Goal: Task Accomplishment & Management: Use online tool/utility

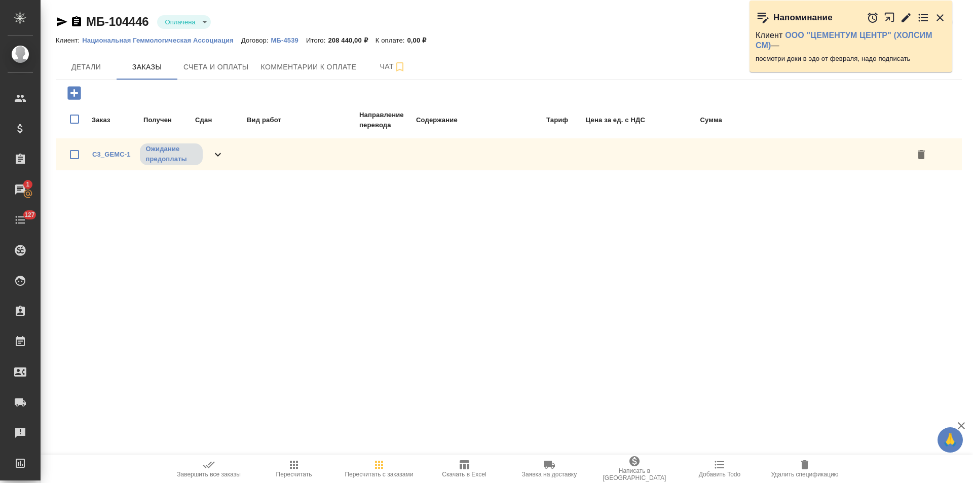
click at [906, 18] on icon "button" at bounding box center [905, 17] width 9 height 9
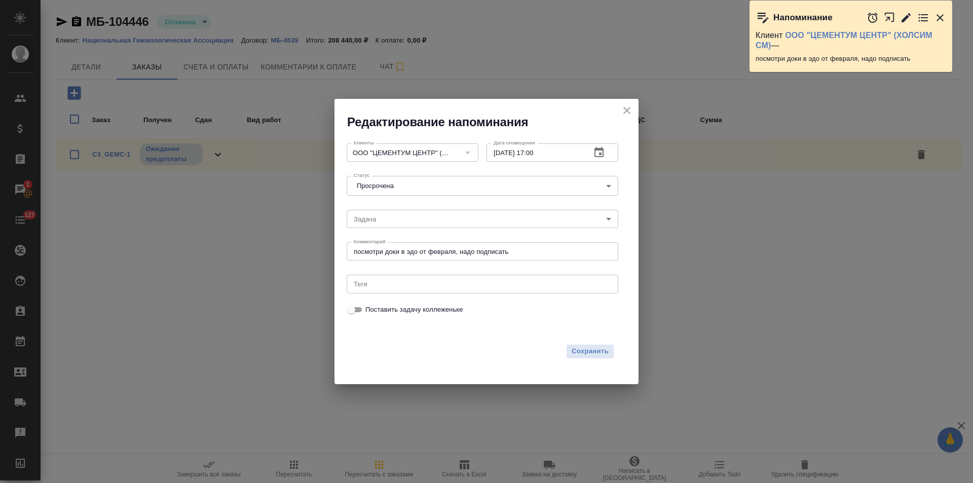
click at [600, 155] on icon "button" at bounding box center [598, 152] width 9 height 10
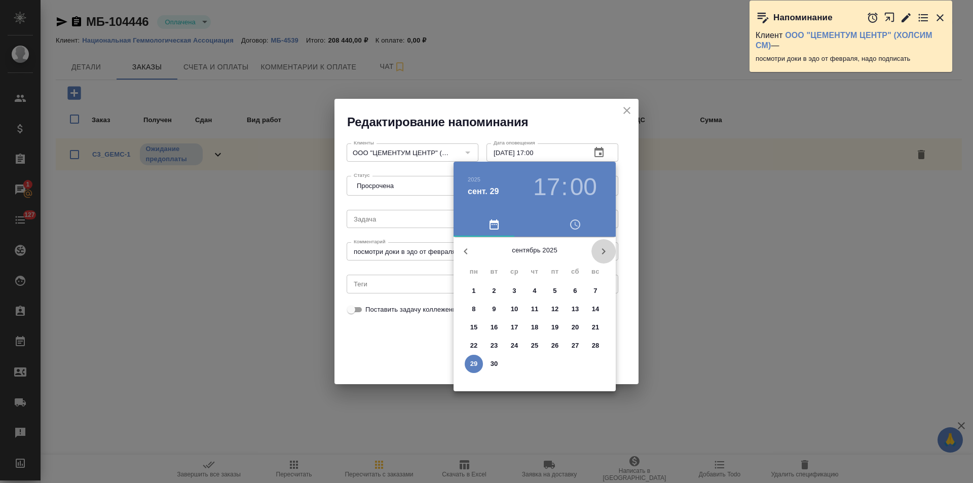
click at [601, 252] on icon "button" at bounding box center [603, 251] width 12 height 12
click at [554, 309] on p "10" at bounding box center [555, 309] width 8 height 10
type input "10.10.2025 17:00"
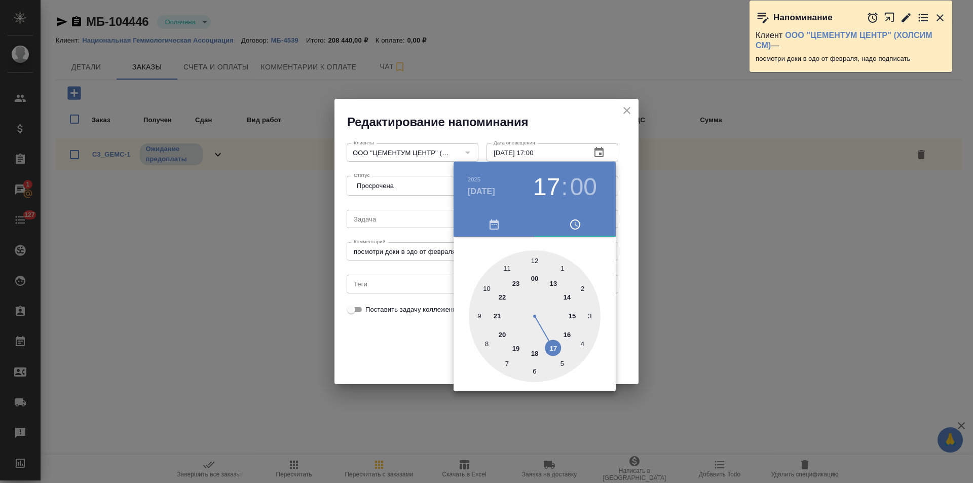
click at [416, 353] on div at bounding box center [486, 241] width 973 height 483
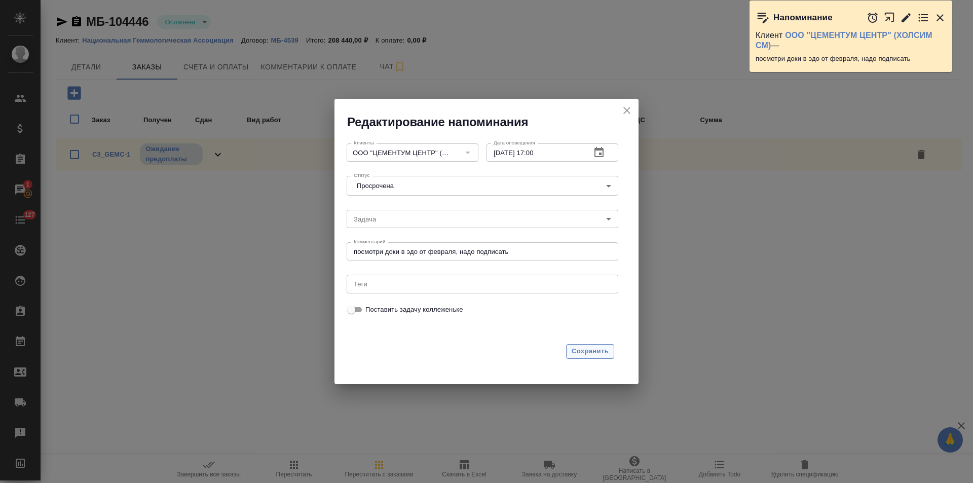
click at [592, 355] on span "Сохранить" at bounding box center [589, 351] width 37 height 12
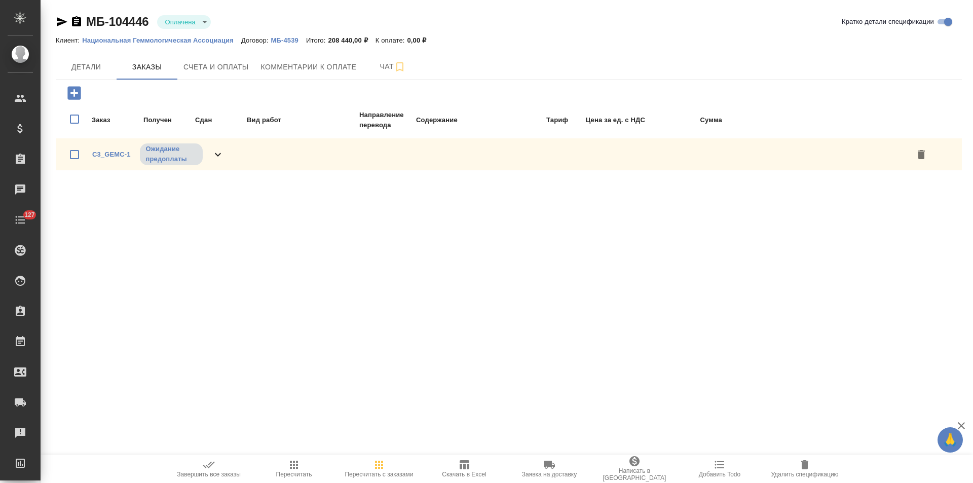
click at [76, 22] on icon "button" at bounding box center [76, 22] width 12 height 12
click at [236, 68] on span "Счета и оплаты" at bounding box center [215, 67] width 65 height 13
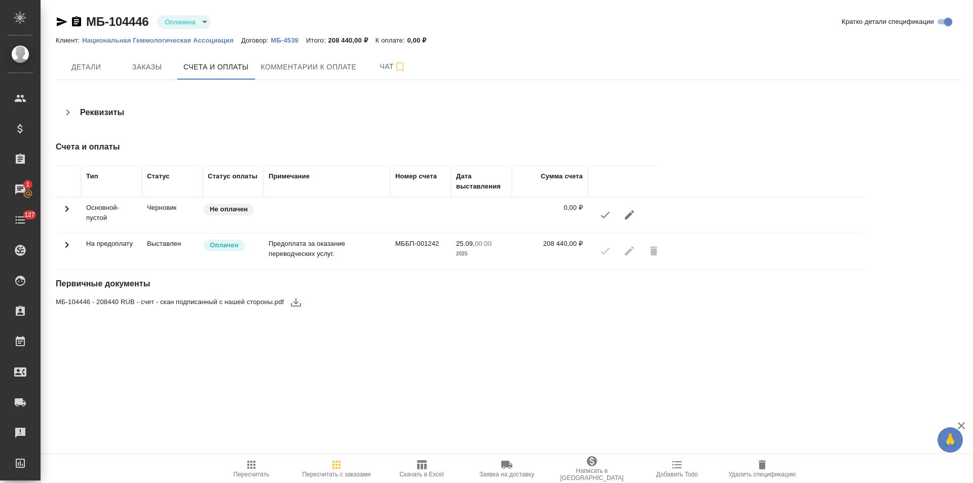
click at [681, 466] on icon "button" at bounding box center [677, 464] width 12 height 12
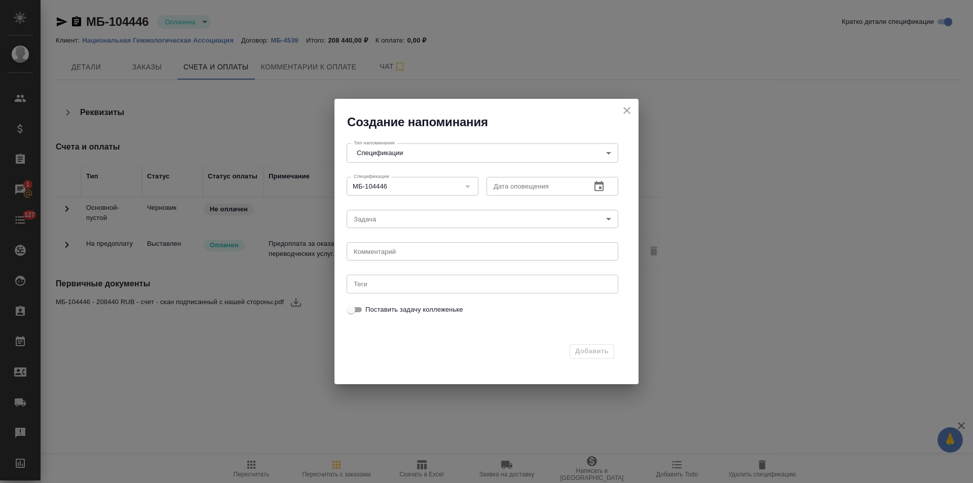
click at [600, 186] on icon "button" at bounding box center [598, 186] width 9 height 10
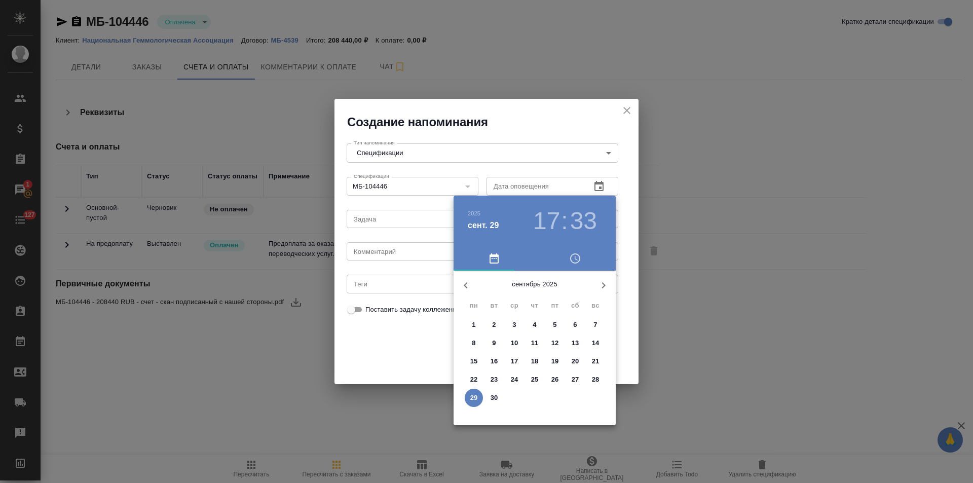
click at [492, 398] on p "30" at bounding box center [494, 398] width 8 height 10
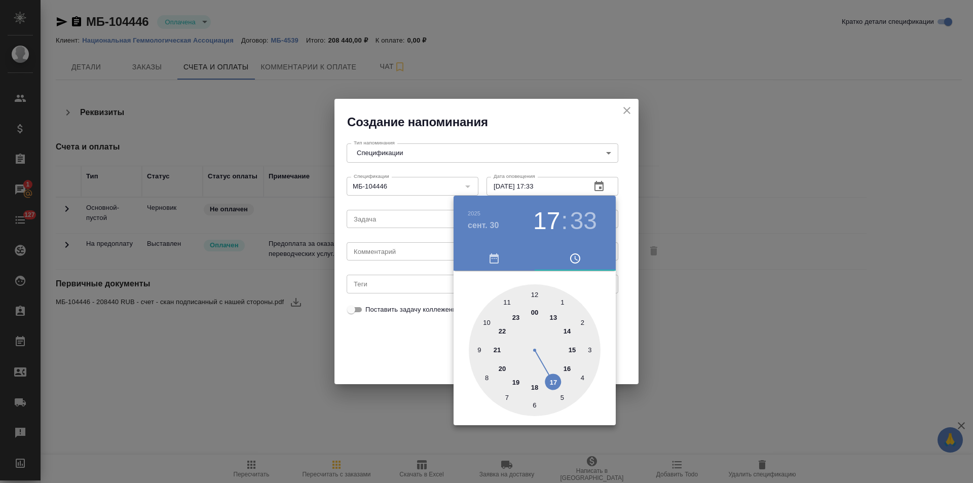
click at [555, 319] on div at bounding box center [535, 350] width 132 height 132
click at [532, 294] on div at bounding box center [535, 350] width 132 height 132
type input "30.09.2025 13:00"
click at [368, 281] on div at bounding box center [486, 241] width 973 height 483
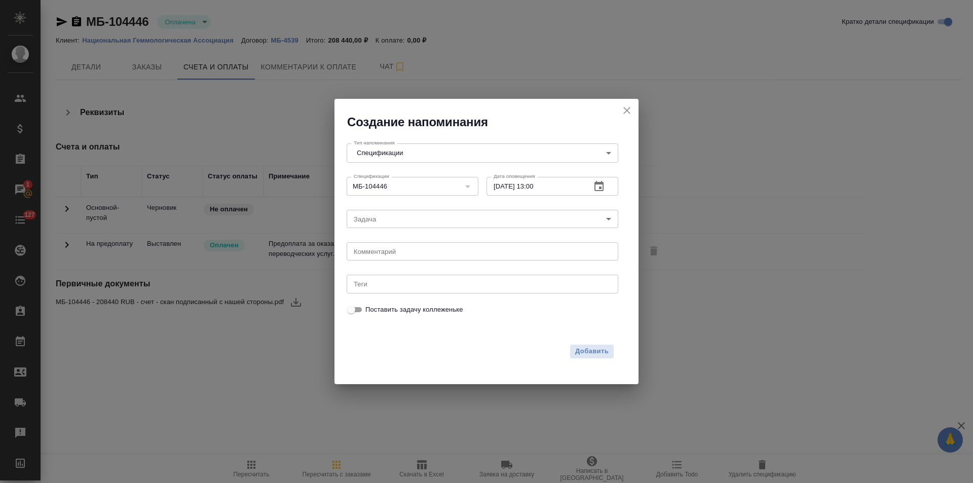
click at [399, 253] on textarea at bounding box center [482, 252] width 257 height 8
paste textarea "Задача TeraHelp-91"
type textarea "отвязать оплату в 1с, маякнуть в тикет Задача TeraHelp-91"
click at [597, 349] on span "Добавить" at bounding box center [591, 351] width 33 height 12
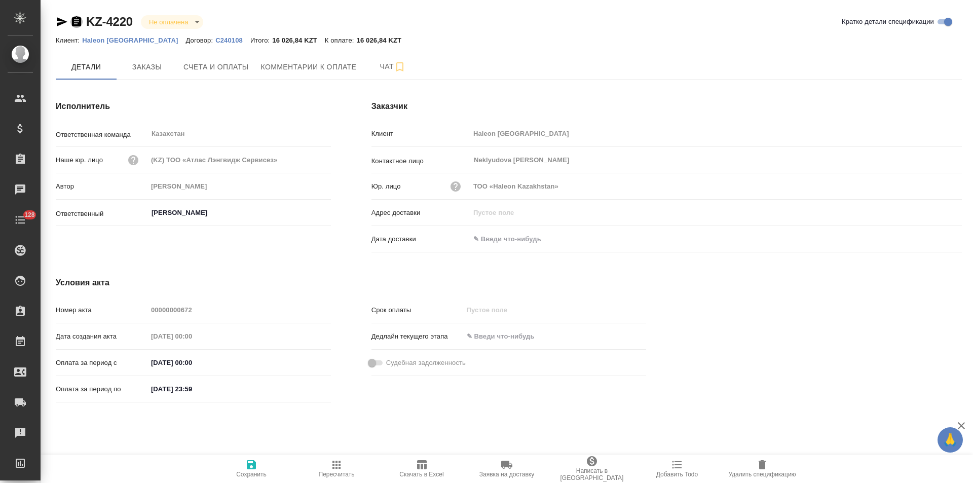
click at [77, 24] on icon "button" at bounding box center [76, 21] width 9 height 10
click at [504, 241] on input "text" at bounding box center [514, 239] width 89 height 15
click at [933, 240] on icon "button" at bounding box center [932, 238] width 9 height 10
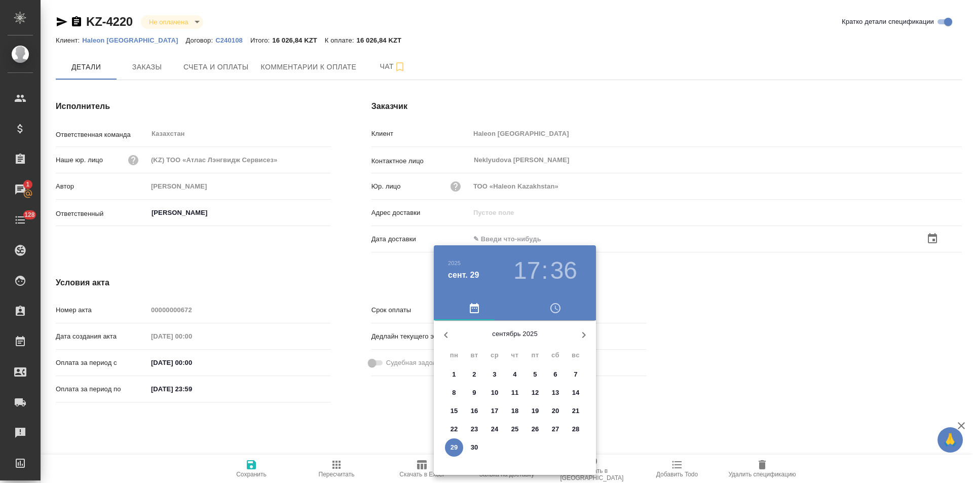
click at [445, 335] on icon "button" at bounding box center [446, 335] width 4 height 6
click at [586, 333] on icon "button" at bounding box center [584, 335] width 12 height 12
click at [473, 374] on p "2" at bounding box center [474, 374] width 4 height 10
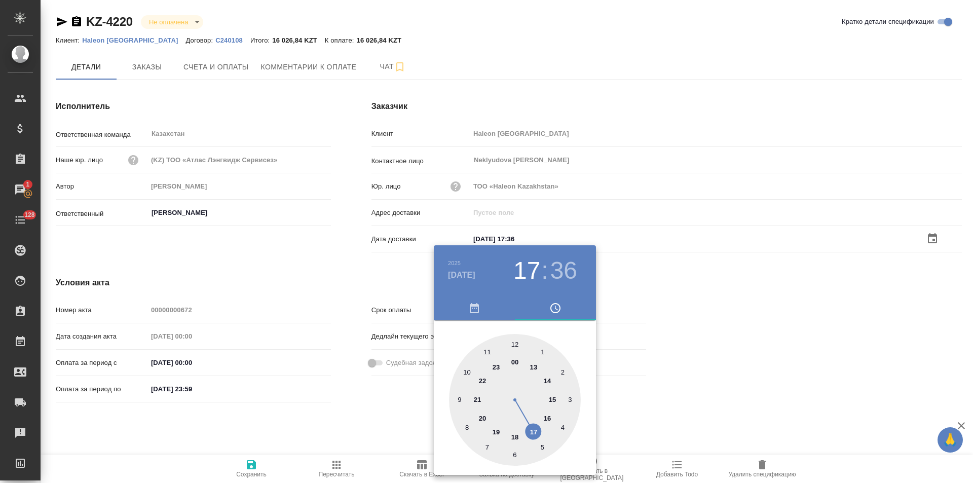
type input "[DATE] 17:36"
click at [330, 267] on div at bounding box center [486, 241] width 973 height 483
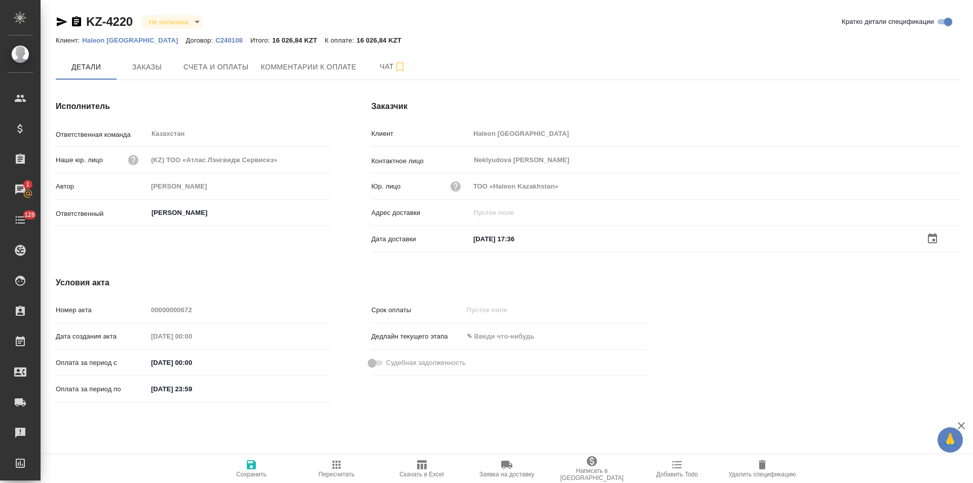
click at [248, 466] on icon "button" at bounding box center [251, 464] width 9 height 9
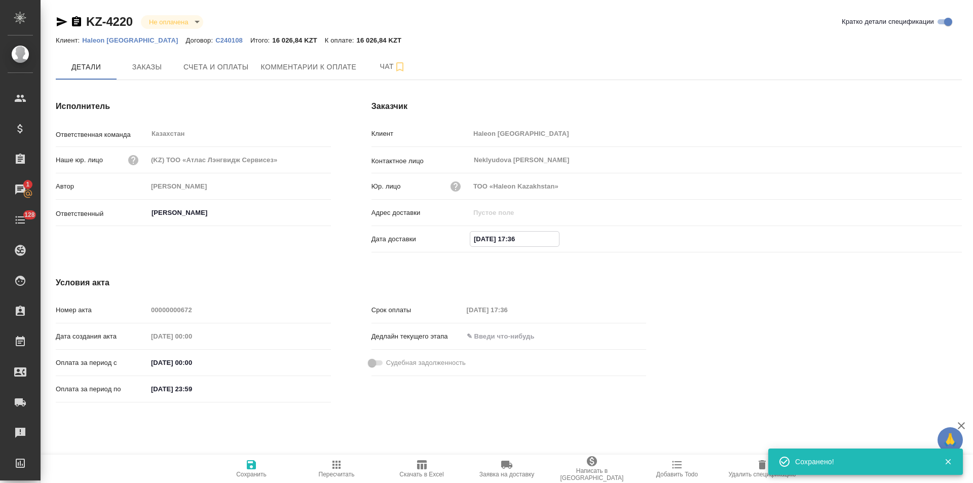
drag, startPoint x: 537, startPoint y: 238, endPoint x: 421, endPoint y: 242, distance: 116.1
click at [421, 242] on div "Дата доставки 02.09.2025 17:36" at bounding box center [666, 239] width 590 height 18
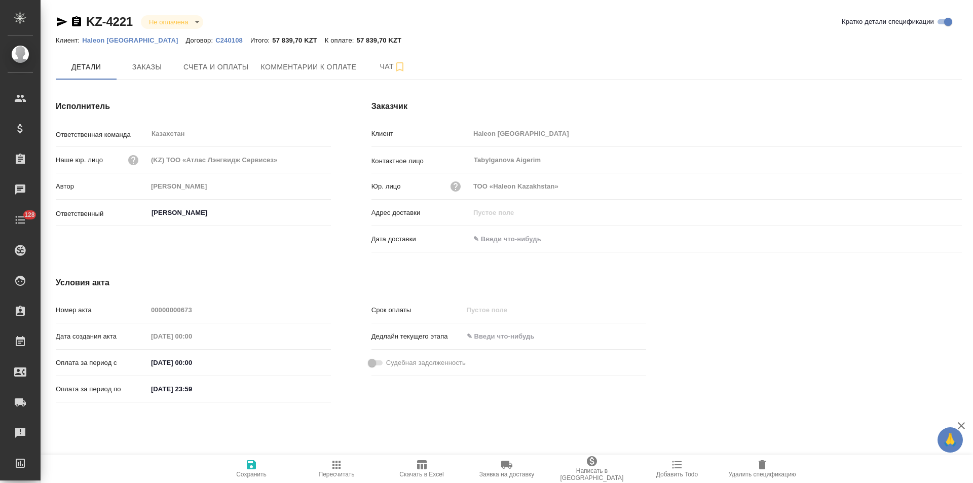
click at [78, 25] on icon "button" at bounding box center [76, 21] width 9 height 10
click at [496, 238] on input "text" at bounding box center [514, 239] width 89 height 15
paste input "02.09.2025 17:36"
type input "02.09.2025 17:36"
click at [249, 466] on icon "button" at bounding box center [251, 464] width 9 height 9
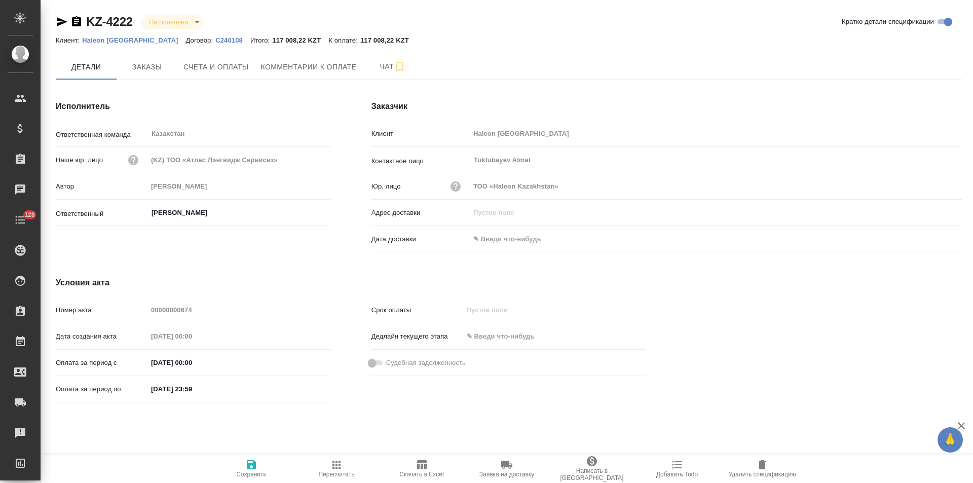
click at [75, 23] on icon "button" at bounding box center [76, 21] width 9 height 10
click at [496, 238] on input "text" at bounding box center [514, 239] width 89 height 15
paste input "02.09.2025 17:36"
type input "02.09.2025 17:36"
click at [250, 461] on icon "button" at bounding box center [251, 464] width 12 height 12
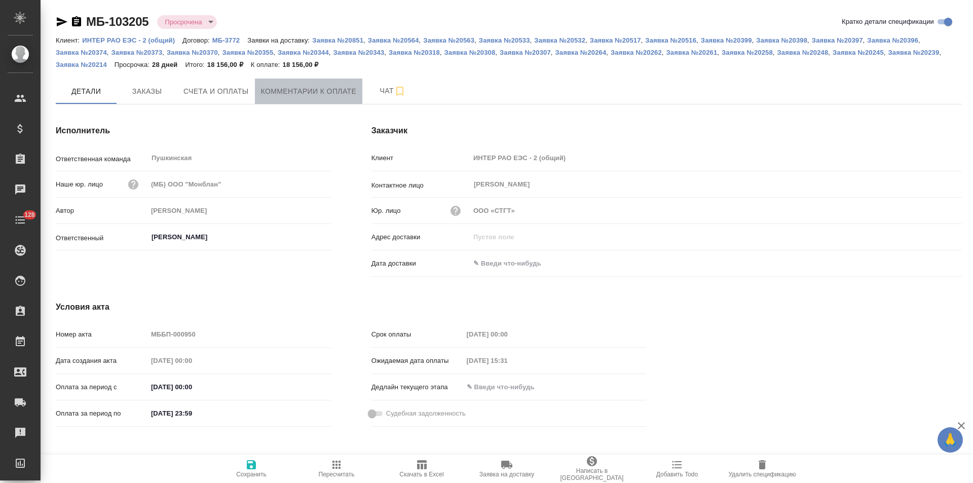
click at [318, 90] on span "Комментарии к оплате" at bounding box center [309, 91] width 96 height 13
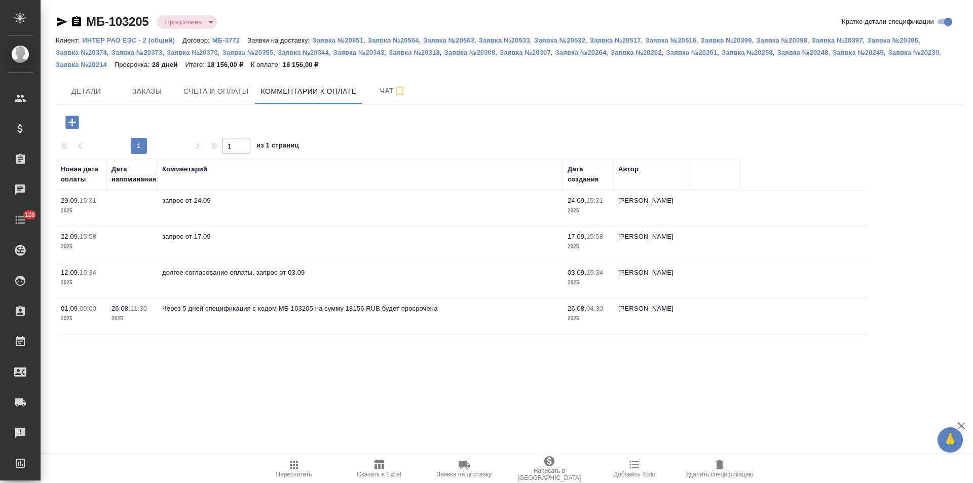
click at [76, 23] on icon "button" at bounding box center [76, 21] width 9 height 10
click at [59, 23] on icon "button" at bounding box center [62, 21] width 11 height 9
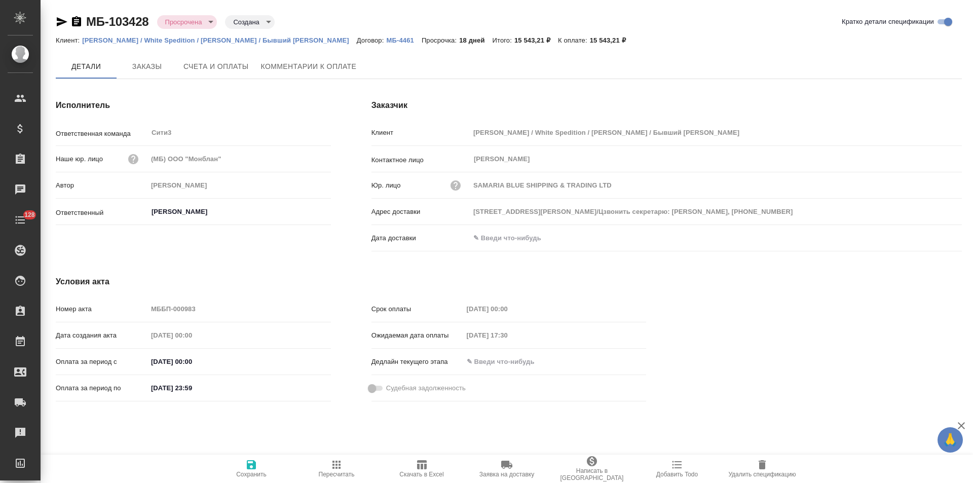
type input "[STREET_ADDRESS][PERSON_NAME]/Цзвонить секретарю: [PERSON_NAME], [PHONE_NUMBER]"
click at [287, 68] on span "Комментарии к оплате" at bounding box center [309, 67] width 96 height 13
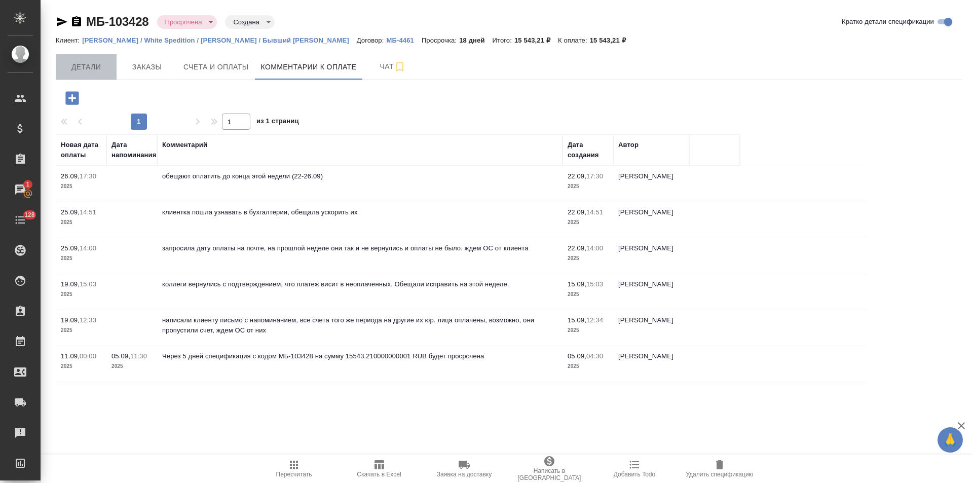
click at [78, 71] on span "Детали" at bounding box center [86, 67] width 49 height 13
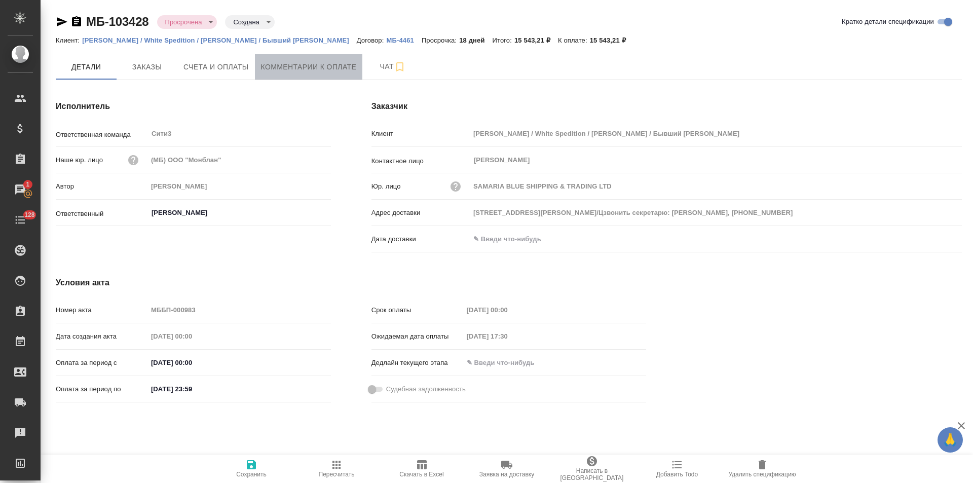
click at [301, 63] on span "Комментарии к оплате" at bounding box center [309, 67] width 96 height 13
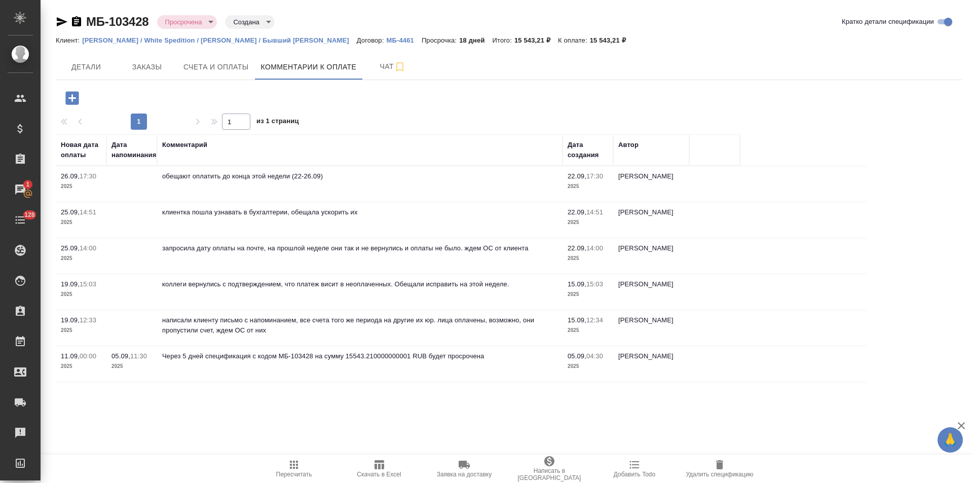
click at [61, 23] on icon "button" at bounding box center [62, 21] width 11 height 9
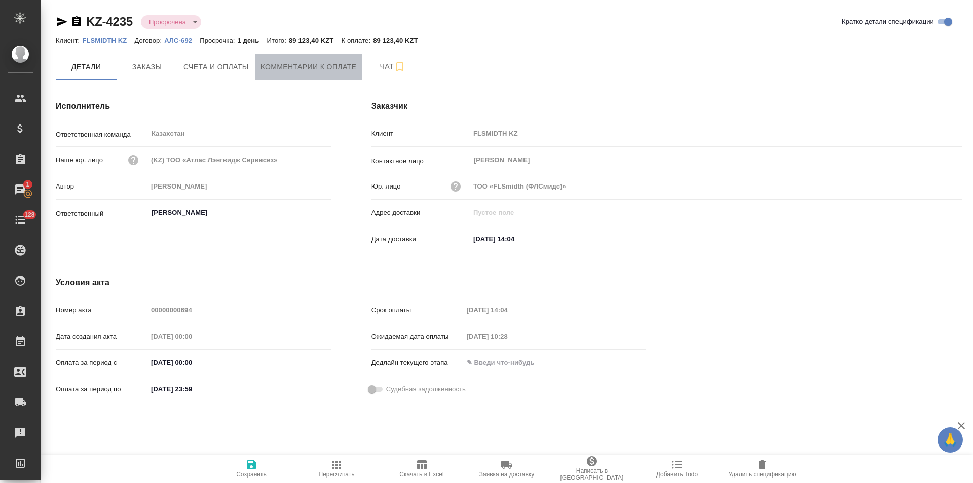
click at [320, 71] on span "Комментарии к оплате" at bounding box center [309, 67] width 96 height 13
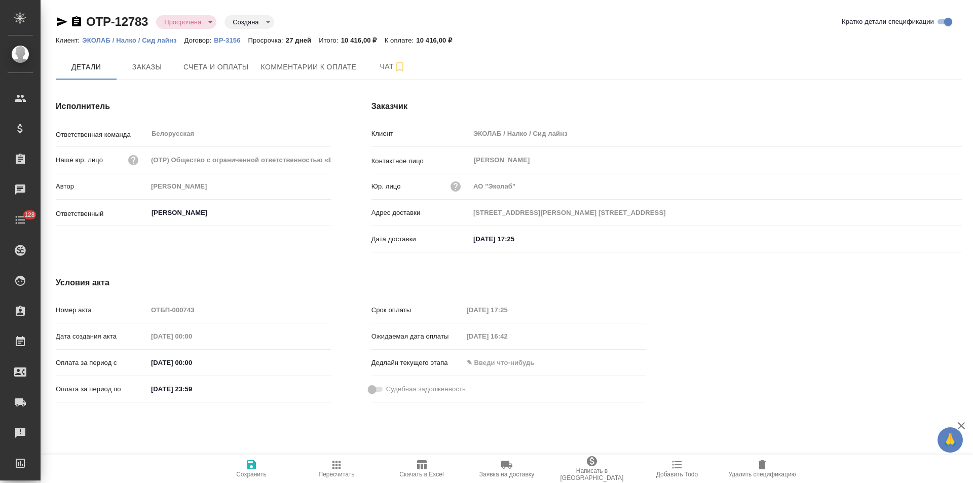
click at [312, 70] on span "Комментарии к оплате" at bounding box center [309, 67] width 96 height 13
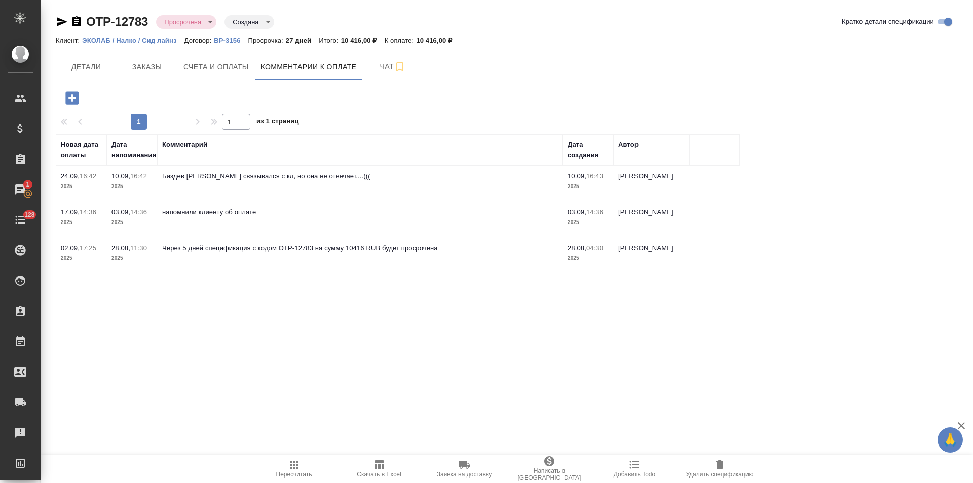
click at [80, 22] on icon "button" at bounding box center [76, 21] width 9 height 10
click at [58, 21] on icon "button" at bounding box center [62, 21] width 11 height 9
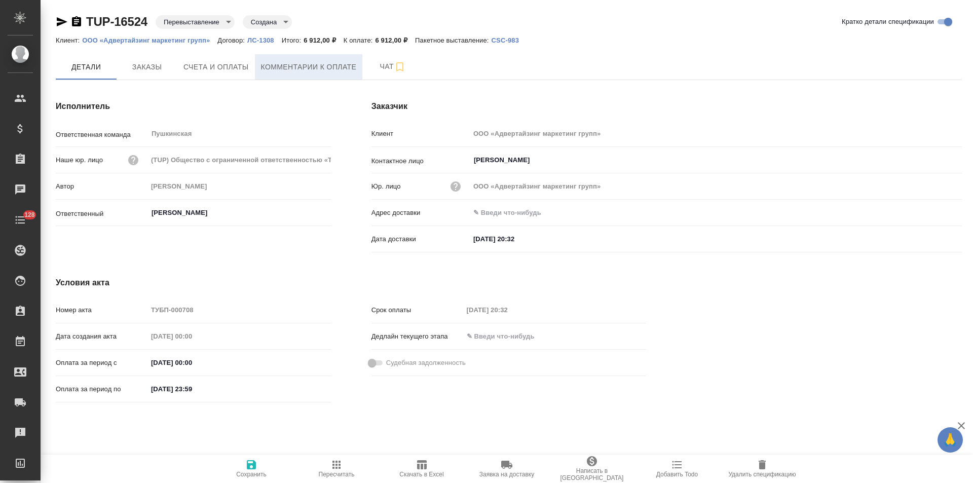
click at [297, 74] on button "Комментарии к оплате" at bounding box center [309, 66] width 108 height 25
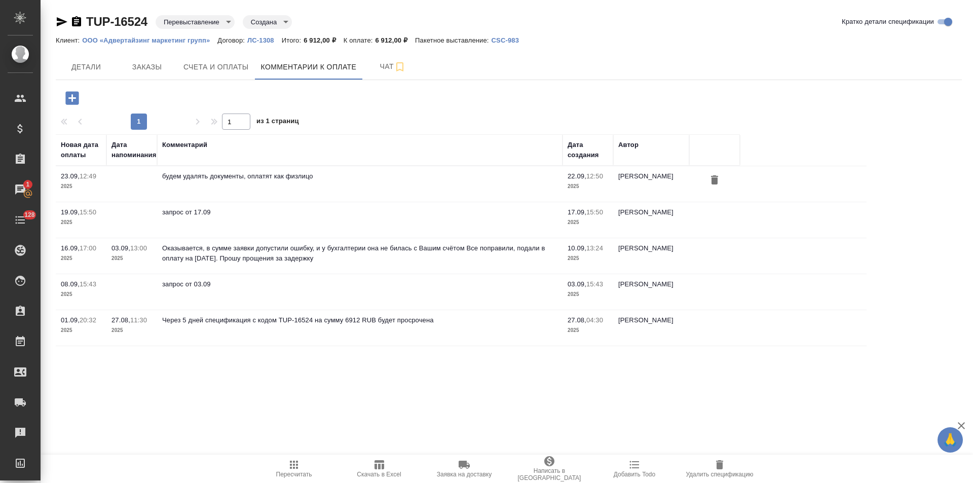
click at [79, 24] on icon "button" at bounding box center [76, 21] width 9 height 10
click at [75, 24] on icon "button" at bounding box center [76, 22] width 12 height 12
click at [624, 468] on span "Добавить Todo" at bounding box center [634, 467] width 73 height 19
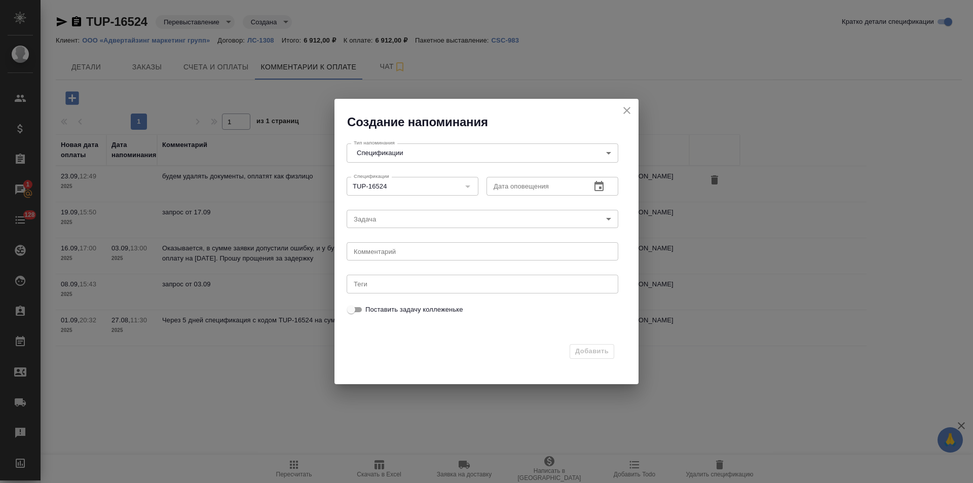
click at [604, 189] on icon "button" at bounding box center [599, 186] width 12 height 12
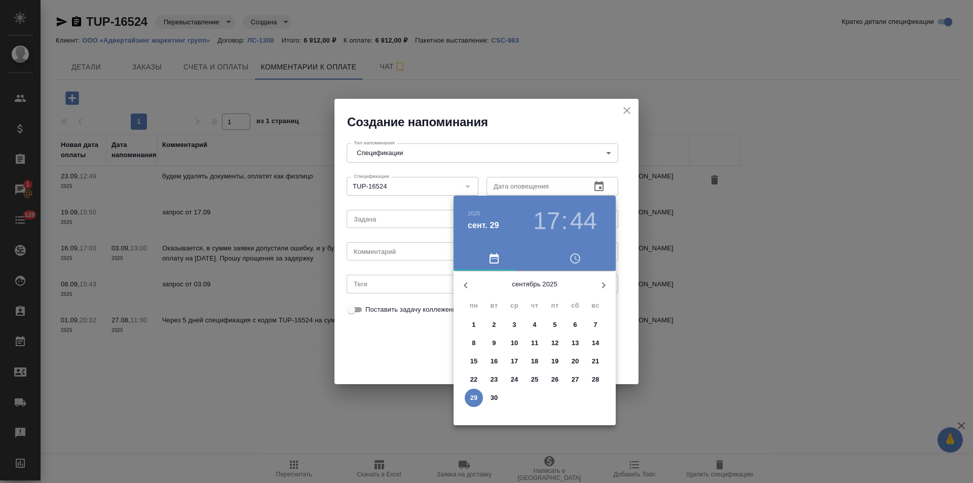
click at [493, 398] on p "30" at bounding box center [494, 398] width 8 height 10
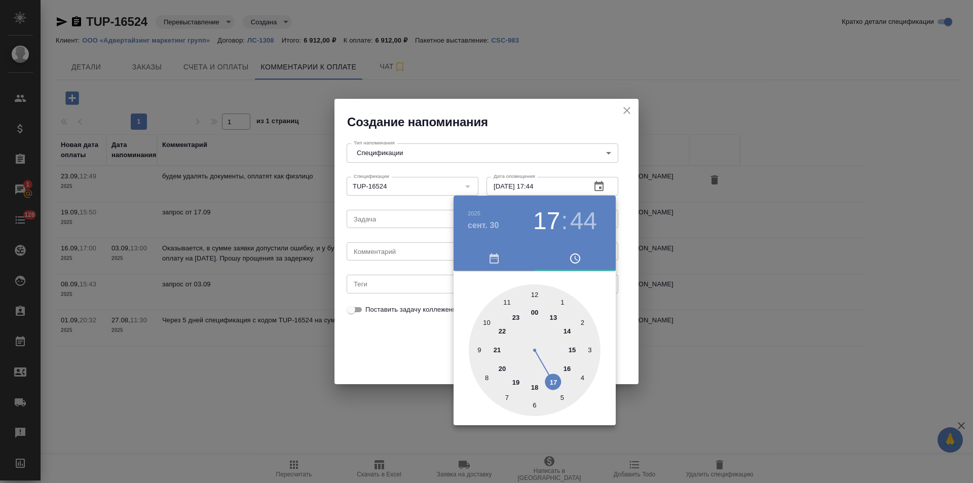
click at [589, 349] on div at bounding box center [535, 350] width 132 height 132
click at [589, 350] on div at bounding box center [535, 350] width 132 height 132
click at [533, 327] on div at bounding box center [535, 350] width 132 height 132
click at [435, 230] on div at bounding box center [486, 241] width 973 height 483
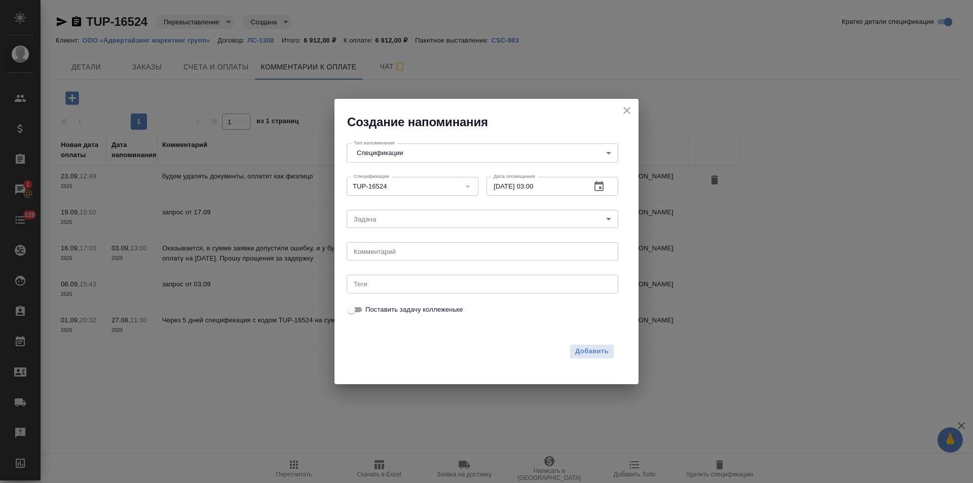
click at [536, 186] on input "30.09.2025 03:00" at bounding box center [534, 186] width 96 height 18
type input "30.09.2025 15:00"
click at [454, 250] on textarea at bounding box center [482, 252] width 257 height 8
paste textarea "TUP-16524"
type textarea "можно ли удалить на основе отклоненных в эдо или акт сверки обязательно?"
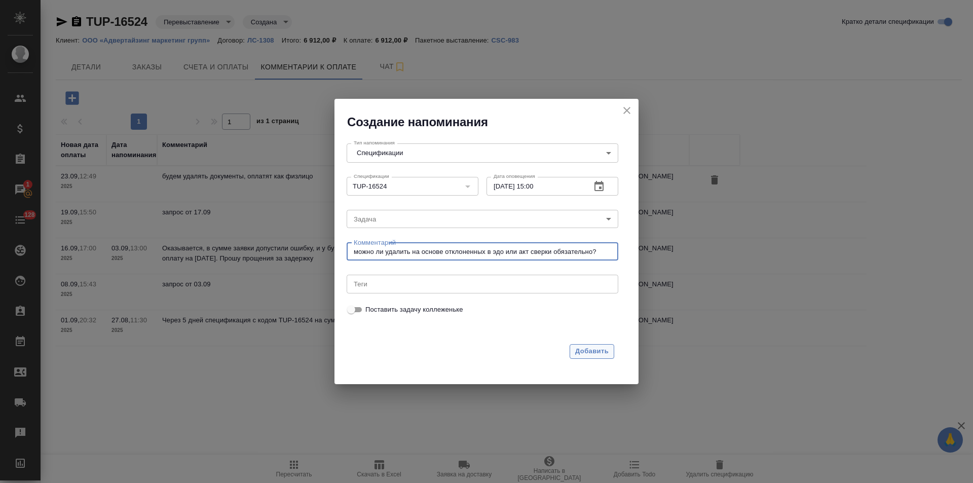
click at [584, 351] on span "Добавить" at bounding box center [591, 351] width 33 height 12
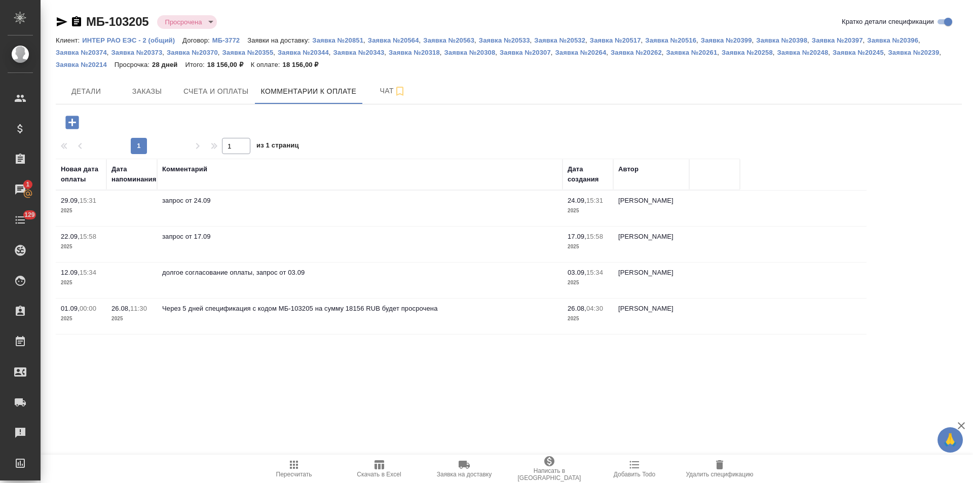
click at [227, 41] on p "МБ-3772" at bounding box center [229, 40] width 35 height 8
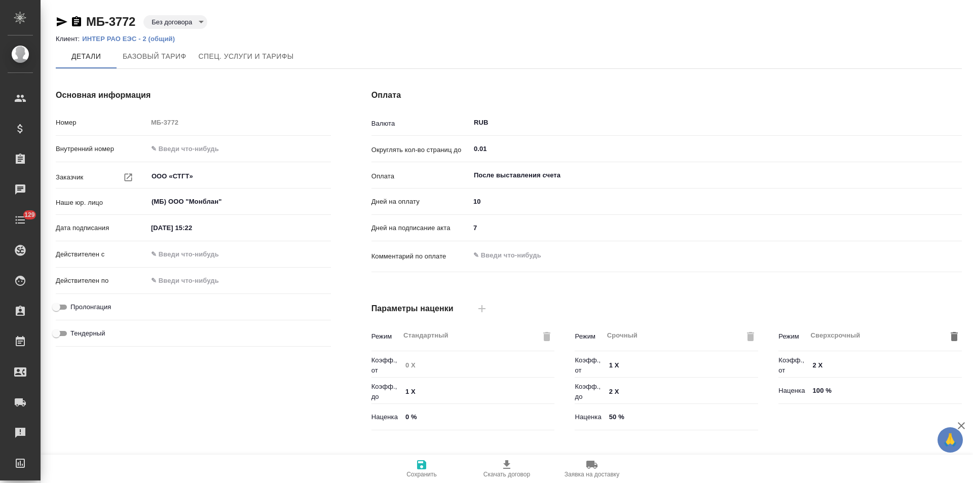
type input "Базовый ТП 2025"
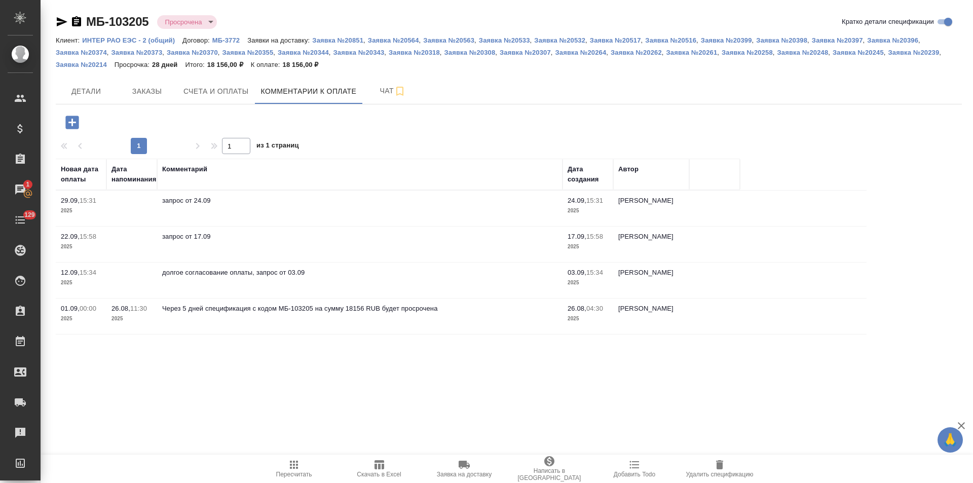
click at [74, 123] on icon "button" at bounding box center [71, 122] width 13 height 13
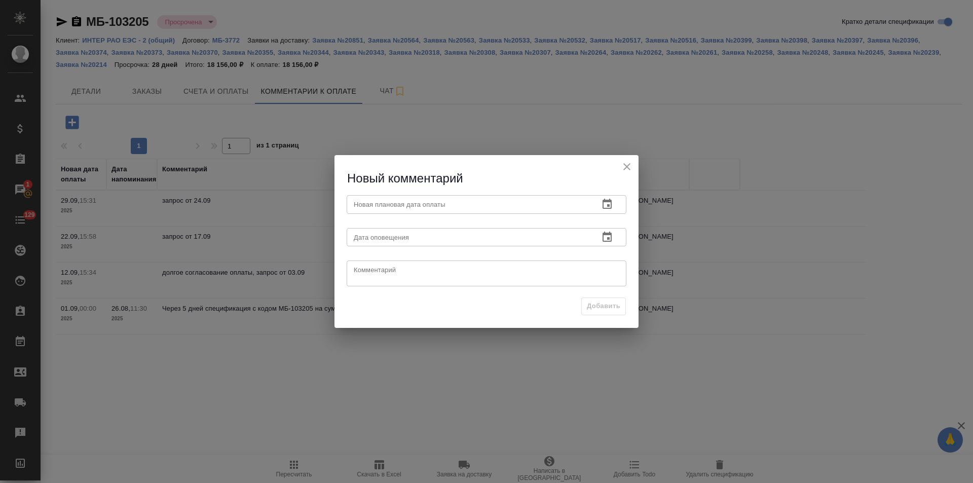
click at [461, 258] on div "Комментарий x Комментарий" at bounding box center [486, 272] width 288 height 40
click at [465, 270] on textarea at bounding box center [486, 273] width 265 height 15
type textarea "завтра Лена свяжется с клиентом по телефону"
click at [609, 203] on icon "button" at bounding box center [607, 204] width 12 height 12
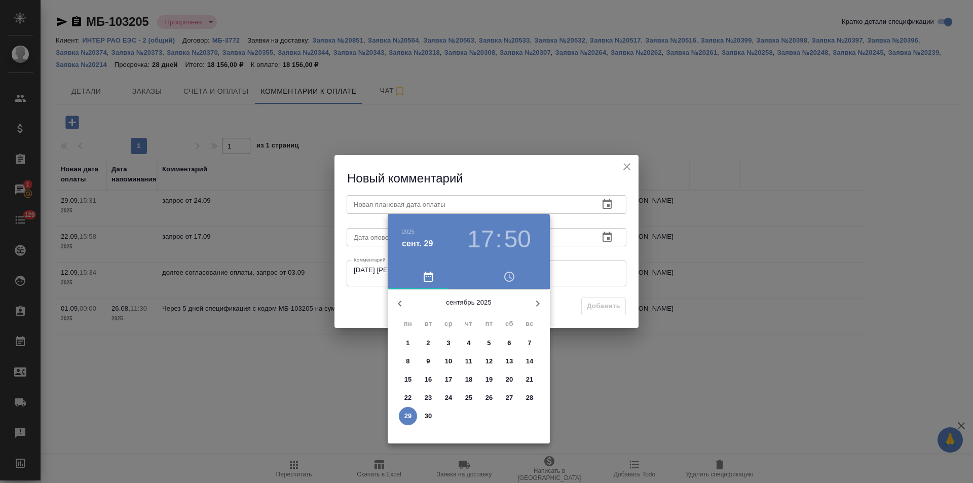
click at [426, 416] on p "30" at bounding box center [429, 416] width 8 height 10
type input "30.09.2025 17:50"
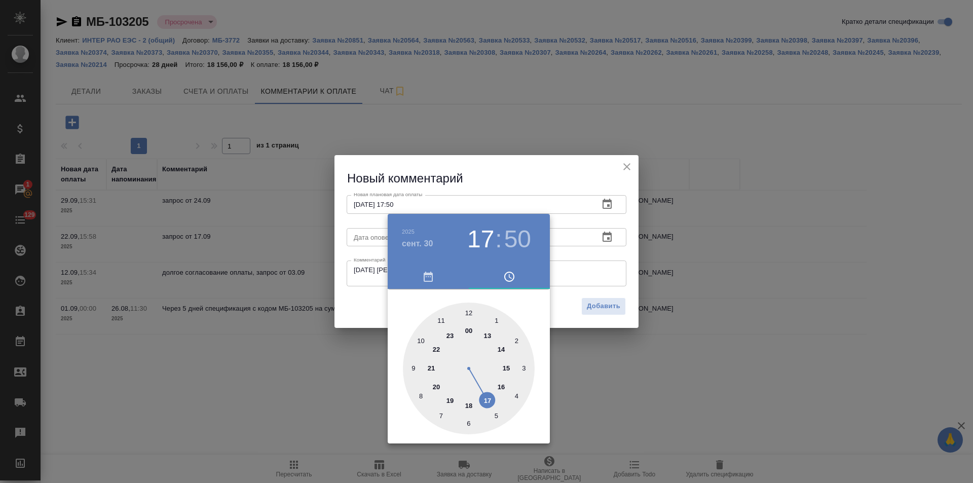
click at [364, 294] on div at bounding box center [486, 241] width 973 height 483
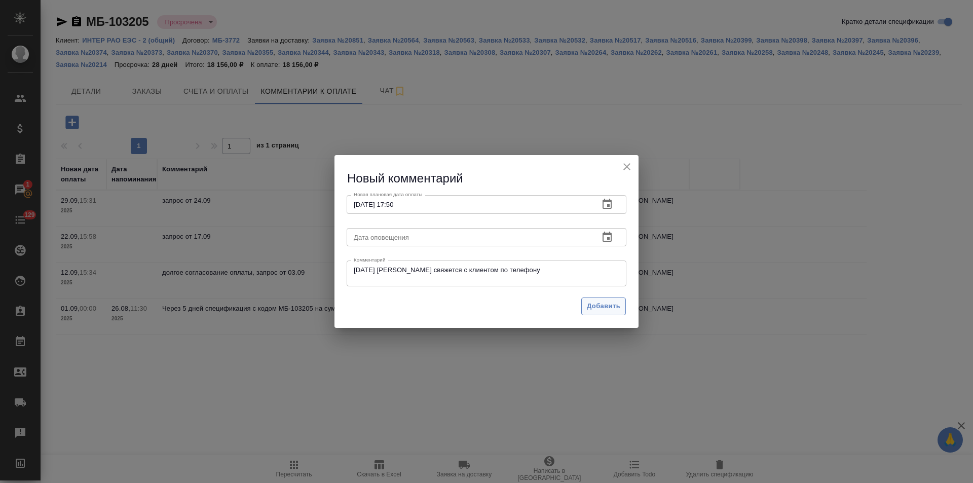
click at [598, 304] on span "Добавить" at bounding box center [603, 306] width 33 height 12
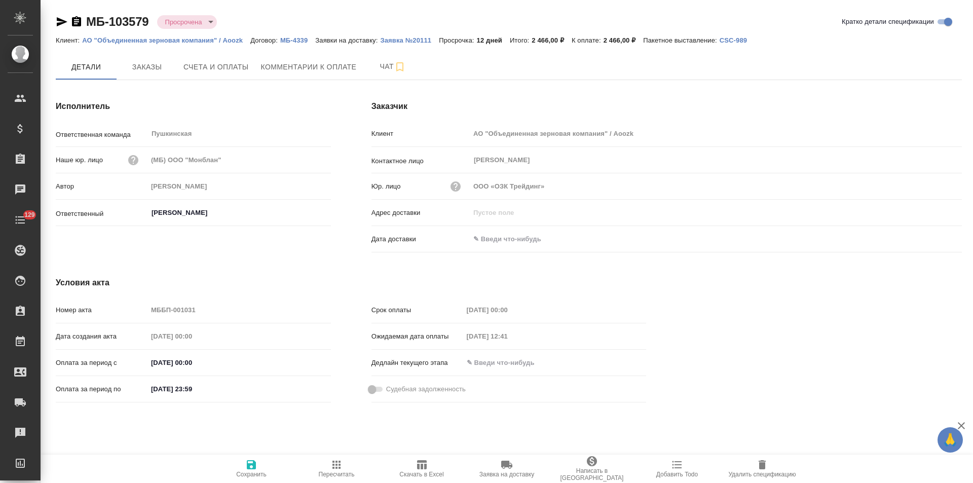
click at [289, 37] on p "МБ-4339" at bounding box center [297, 40] width 35 height 8
click at [303, 71] on span "Комментарии к оплате" at bounding box center [309, 67] width 96 height 13
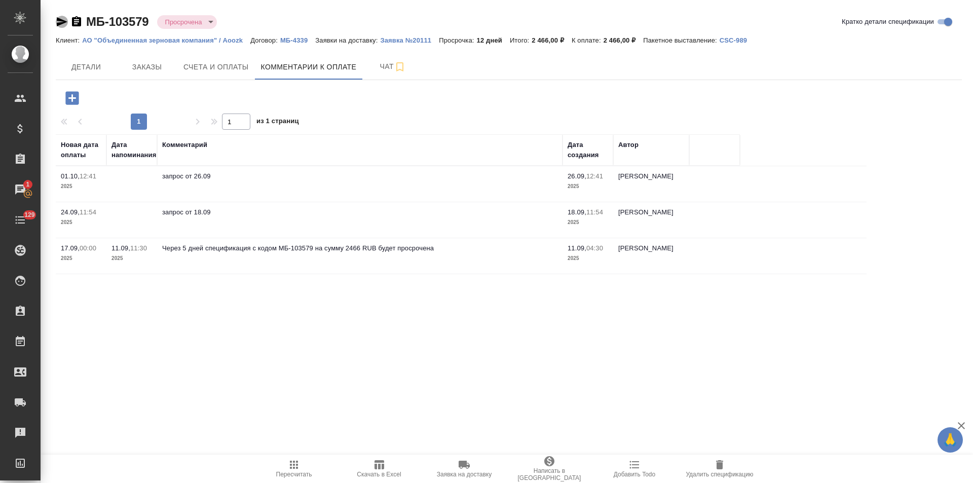
click at [62, 22] on icon "button" at bounding box center [62, 22] width 12 height 12
click at [399, 41] on p "Заявка №20111" at bounding box center [409, 40] width 59 height 8
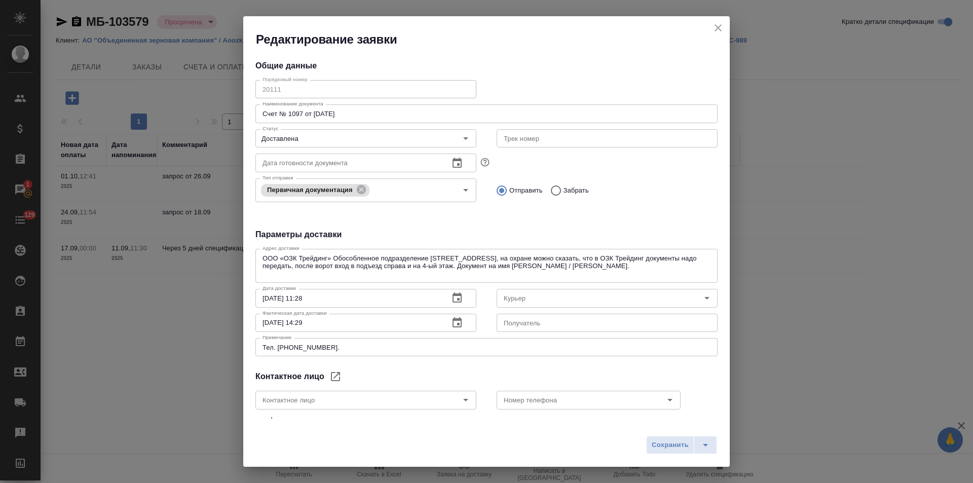
type input "[PERSON_NAME]"
click at [718, 26] on icon "close" at bounding box center [718, 28] width 12 height 12
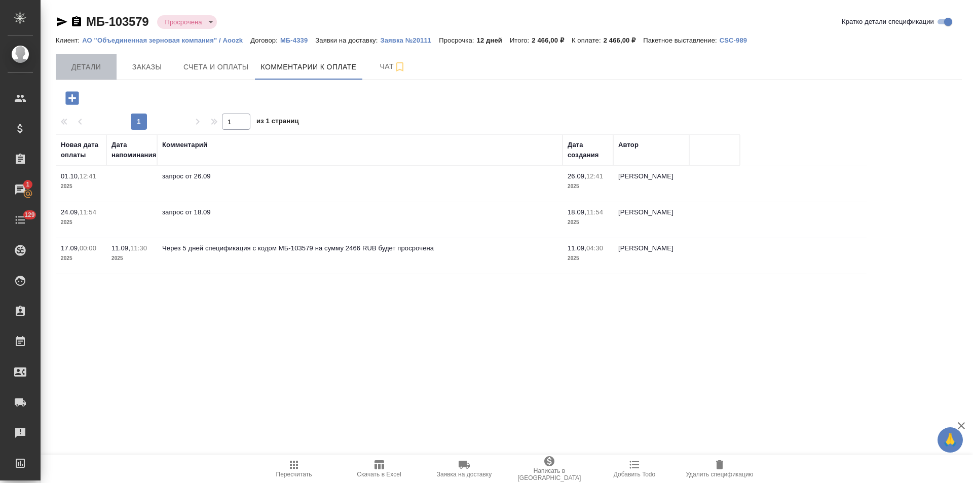
click at [94, 70] on span "Детали" at bounding box center [86, 67] width 49 height 13
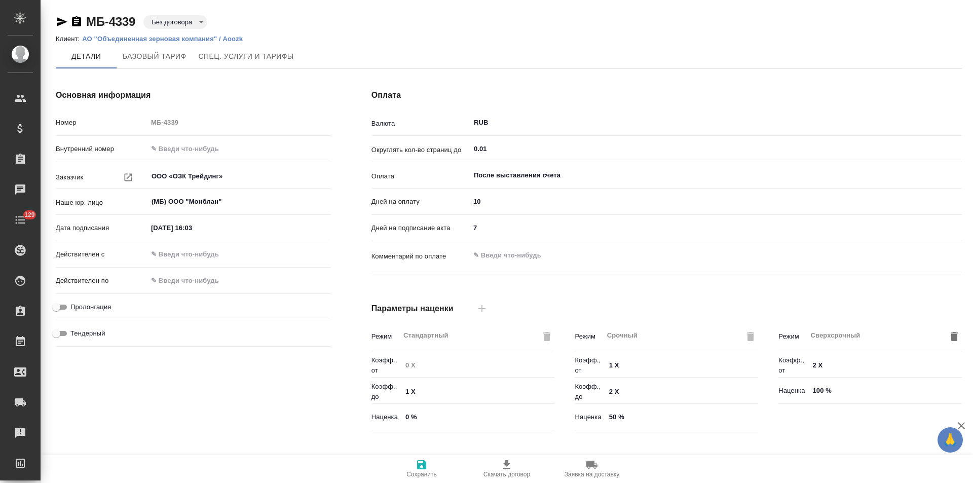
type input "Базовый ТП 2025"
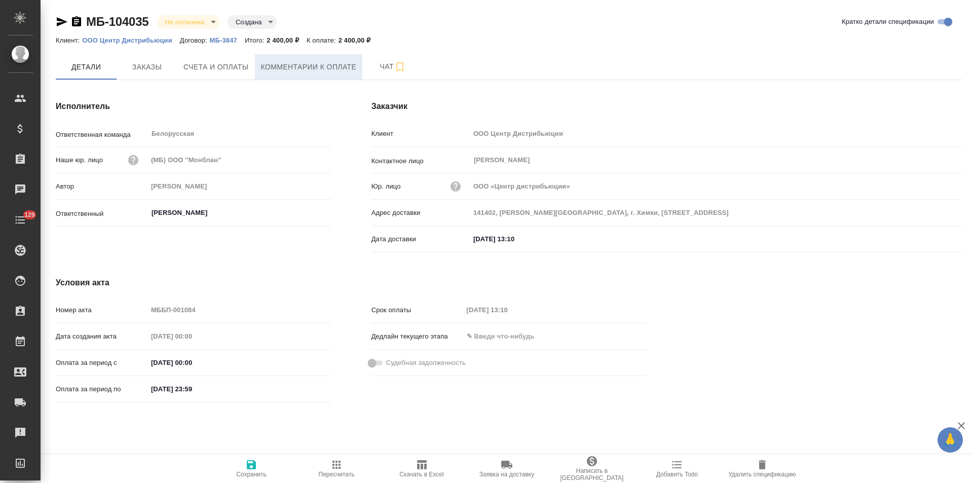
click at [282, 74] on button "Комментарии к оплате" at bounding box center [309, 66] width 108 height 25
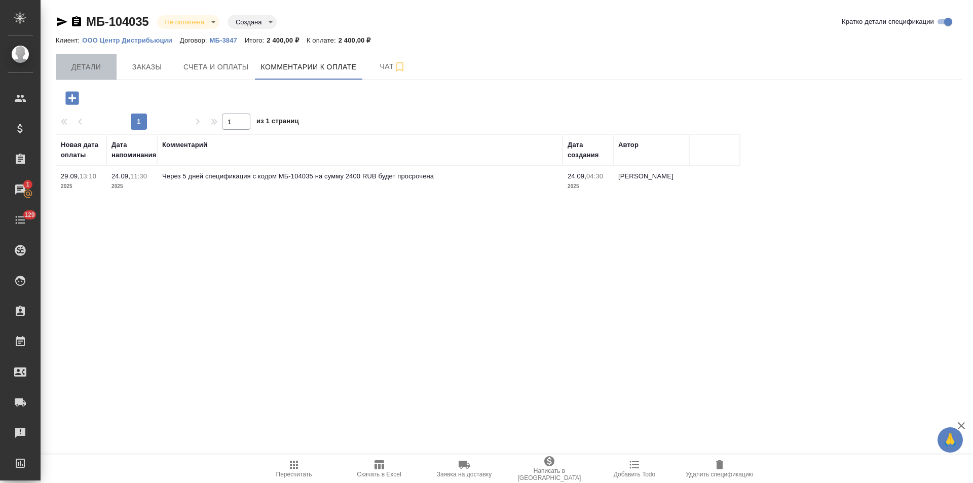
click at [97, 72] on span "Детали" at bounding box center [86, 67] width 49 height 13
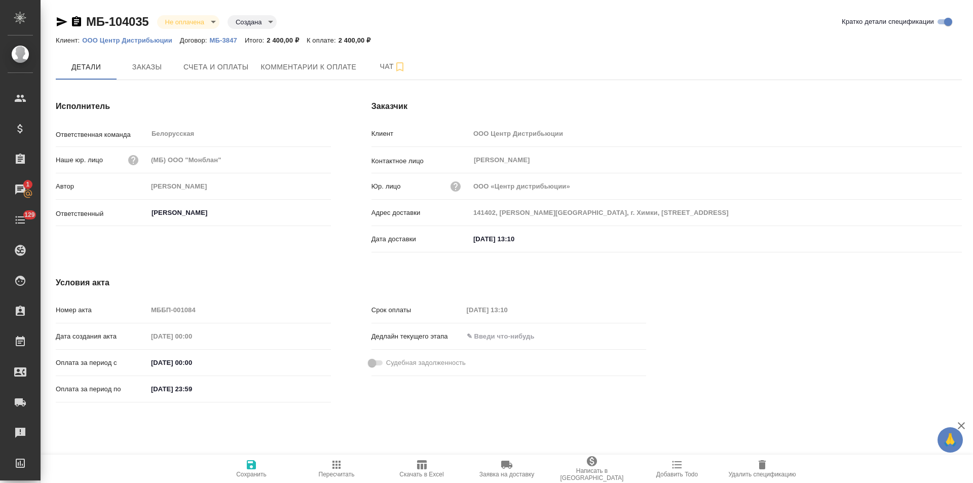
click at [73, 22] on icon "button" at bounding box center [76, 21] width 9 height 10
click at [61, 20] on icon "button" at bounding box center [62, 21] width 11 height 9
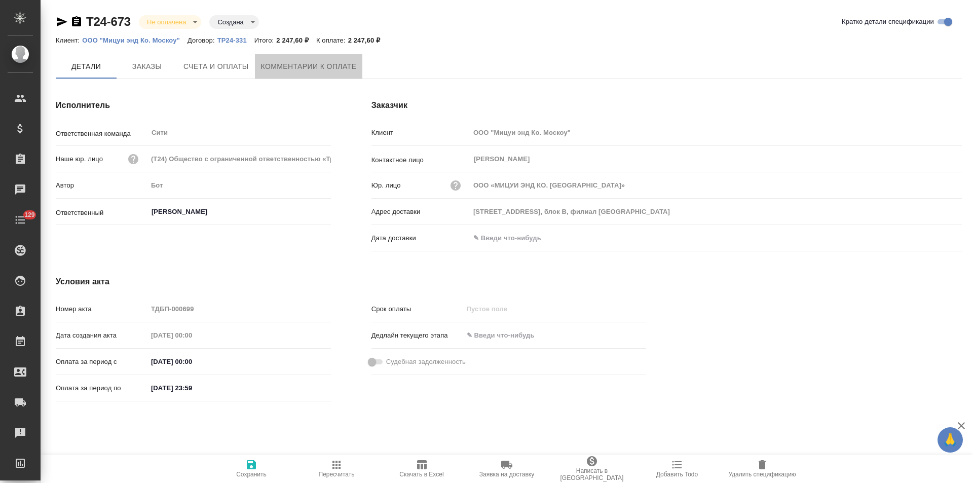
click at [292, 70] on span "Комментарии к оплате" at bounding box center [309, 66] width 96 height 13
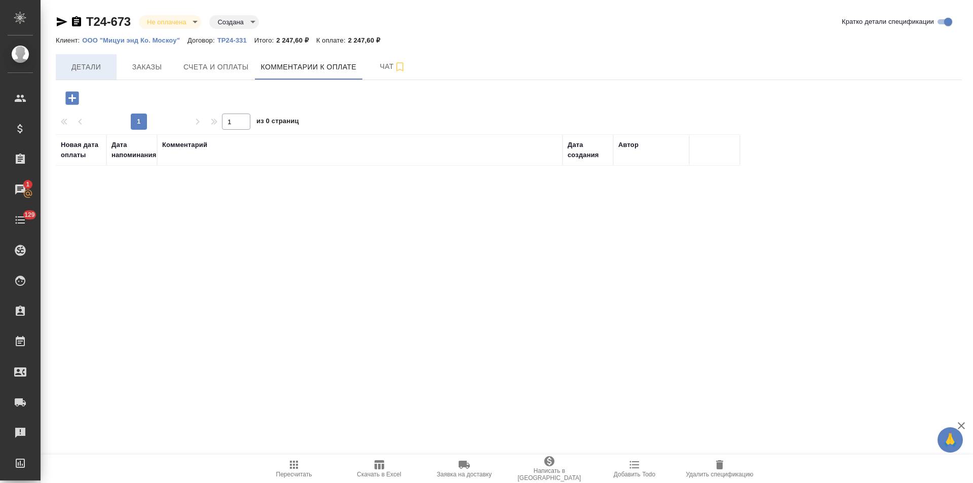
click at [81, 67] on span "Детали" at bounding box center [86, 67] width 49 height 13
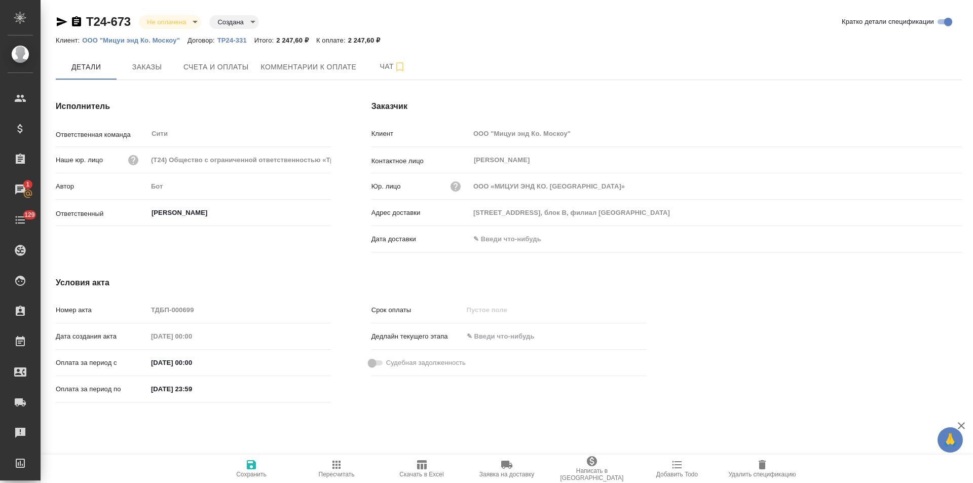
click at [76, 20] on icon "button" at bounding box center [76, 21] width 9 height 10
click at [62, 21] on icon "button" at bounding box center [62, 21] width 11 height 9
click at [59, 23] on icon "button" at bounding box center [62, 21] width 11 height 9
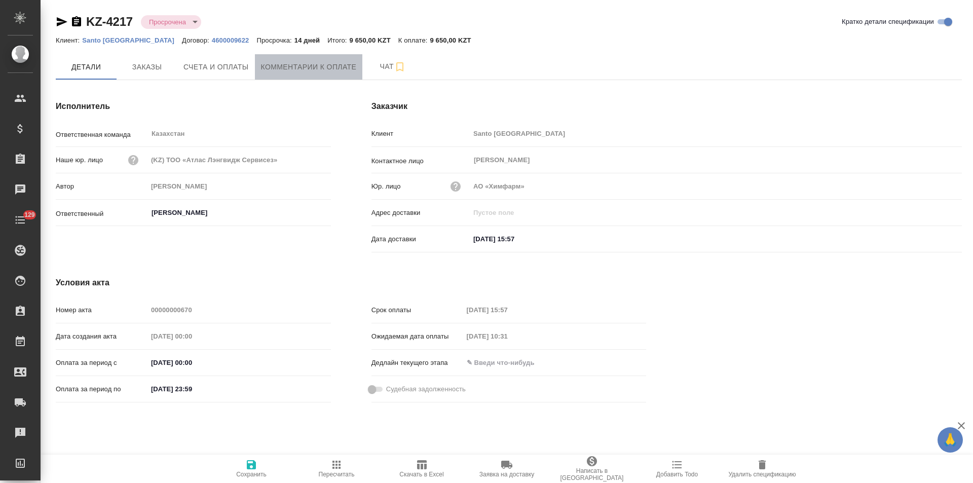
click at [308, 73] on span "Комментарии к оплате" at bounding box center [309, 67] width 96 height 13
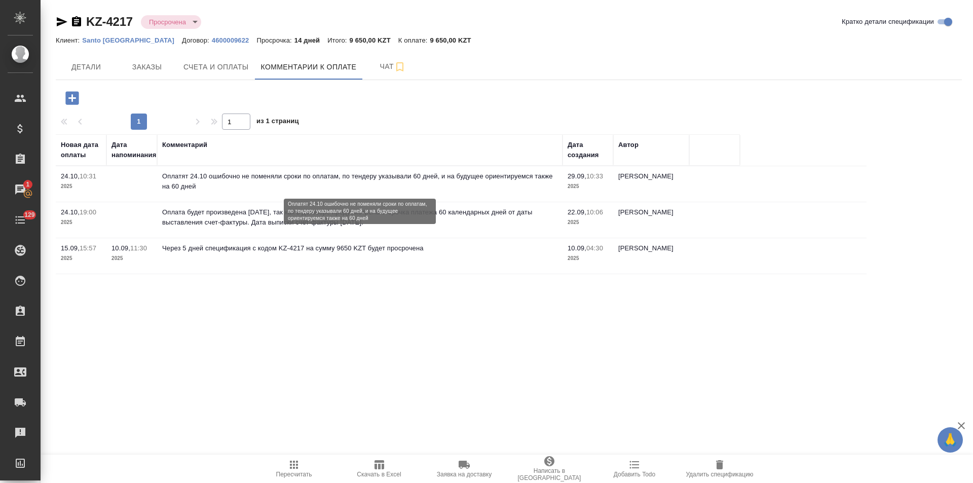
click at [211, 188] on p "Оплатят 24.10 ошибочно не поменяли сроки по оплатам, по тендеру указывали 60 дн…" at bounding box center [359, 181] width 395 height 20
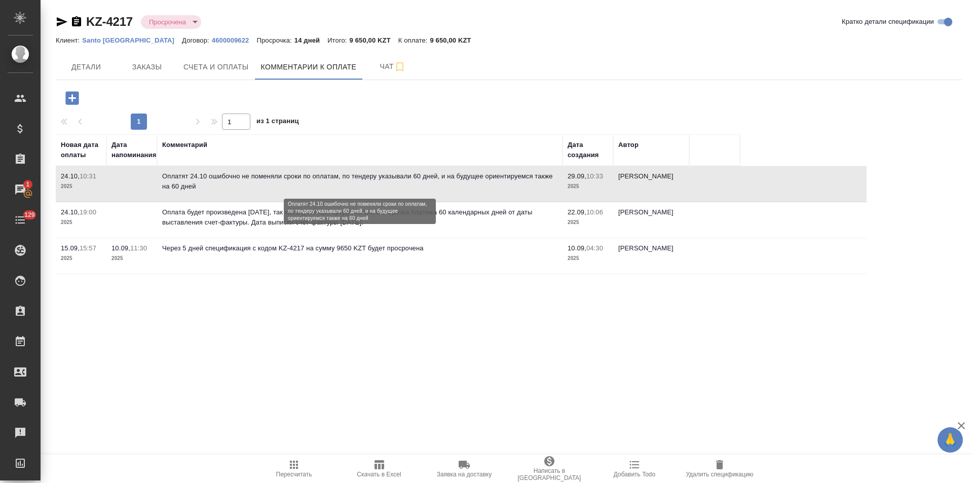
click at [211, 188] on p "Оплатят 24.10 ошибочно не поменяли сроки по оплатам, по тендеру указывали 60 дн…" at bounding box center [359, 181] width 395 height 20
drag, startPoint x: 210, startPoint y: 188, endPoint x: 200, endPoint y: 40, distance: 148.8
click at [212, 40] on p "4600009622" at bounding box center [234, 40] width 45 height 8
click at [61, 23] on icon "button" at bounding box center [62, 21] width 11 height 9
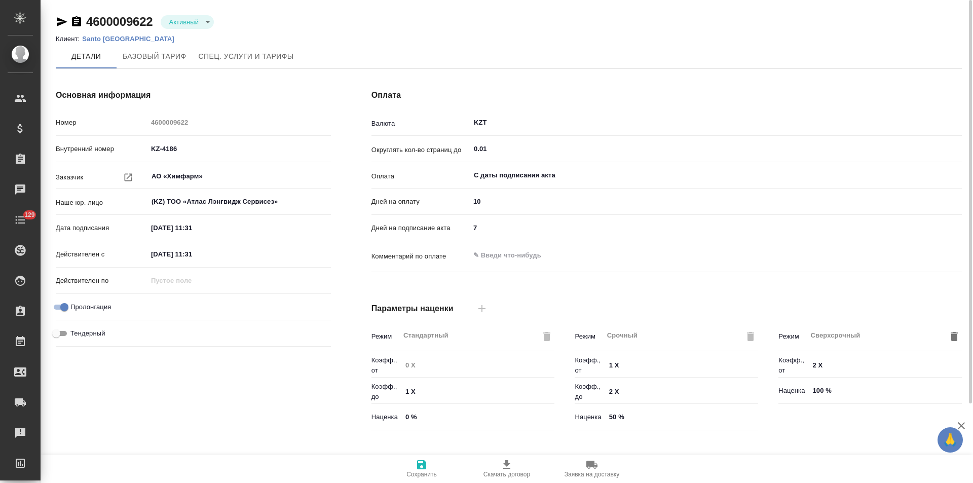
click at [513, 255] on textarea at bounding box center [716, 255] width 492 height 17
click at [639, 258] on textarea "Отсрочка оплаты - 60 дней, по условиям тендера, в договоре поменять" at bounding box center [715, 255] width 491 height 17
click at [566, 257] on textarea "Отсрочка оплаты - 60 дней, по условиям тендера), в договоре поменять" at bounding box center [715, 255] width 491 height 17
click at [720, 258] on textarea "Отсрочка оплаты - 60 дней (по условиям тендера), в договоре поменять" at bounding box center [715, 255] width 491 height 17
type textarea "Отсрочка оплаты - 60 дней (по условиям тендера), в договоре поменять забыли..."
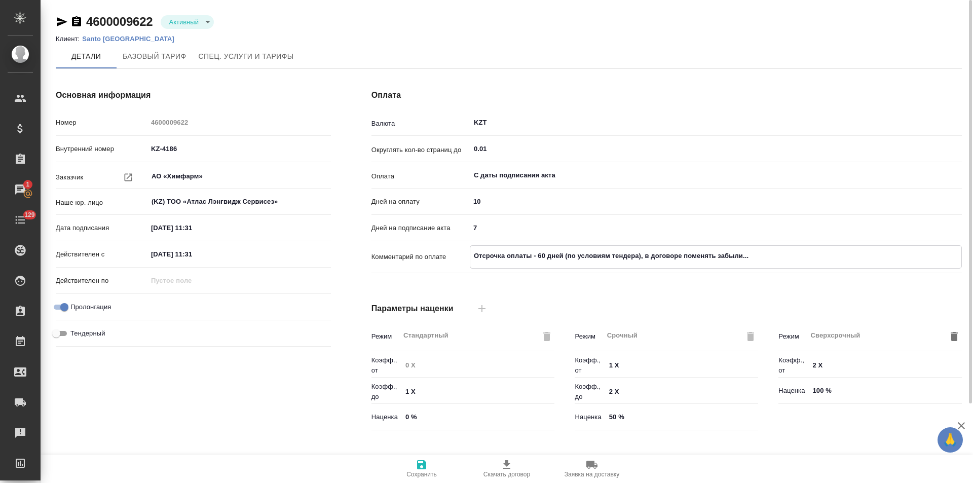
click at [423, 468] on icon "button" at bounding box center [421, 464] width 9 height 9
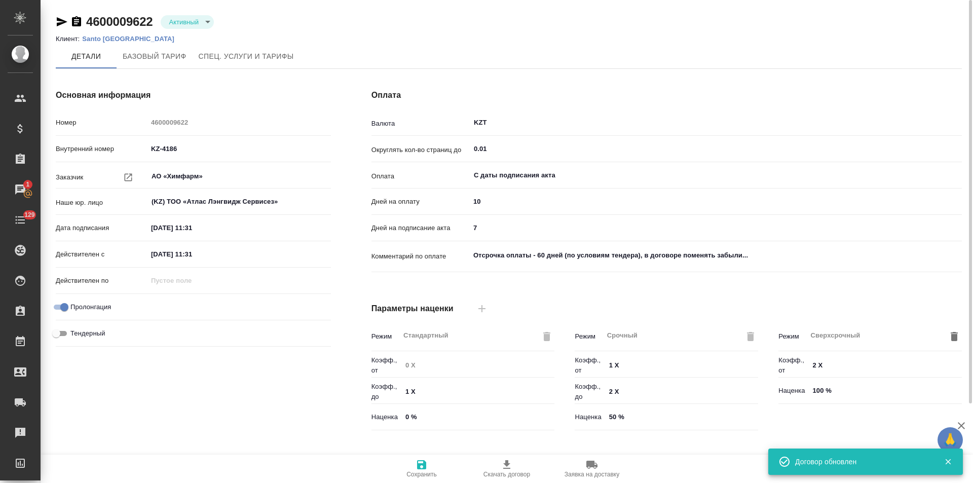
click at [478, 203] on input "10" at bounding box center [716, 201] width 492 height 15
type input "0"
type textarea "x"
type input "60"
type textarea "x"
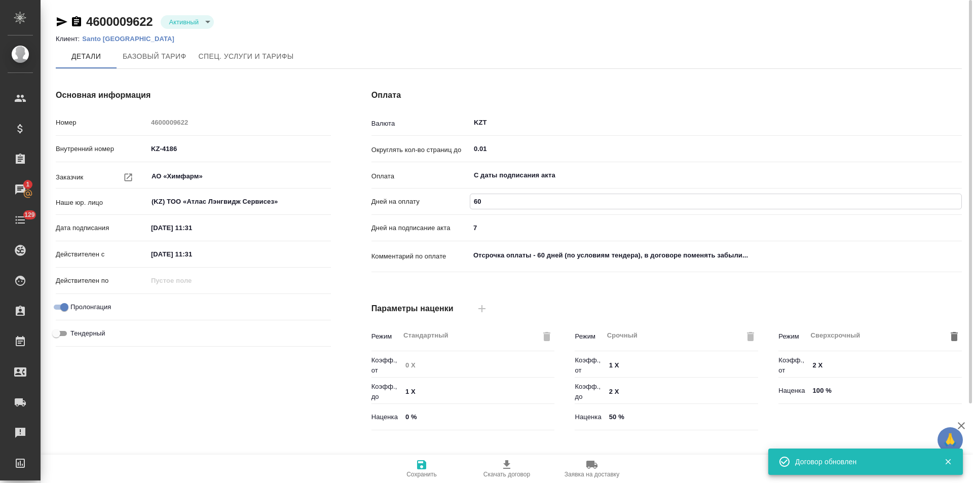
type input "60"
click at [419, 471] on span "Сохранить" at bounding box center [421, 474] width 30 height 7
click at [103, 38] on p "Santo Kazakhstan" at bounding box center [132, 39] width 100 height 8
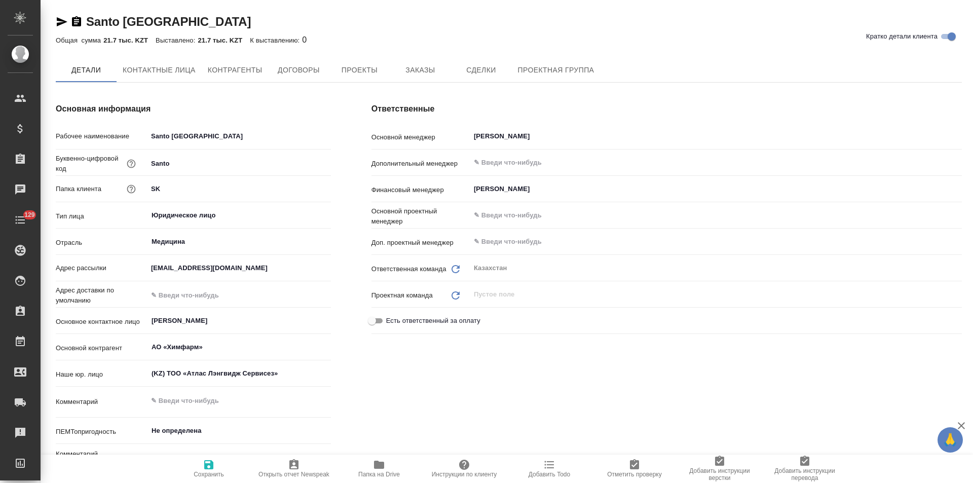
type textarea "x"
click at [609, 74] on span "Чат" at bounding box center [630, 70] width 49 height 13
type textarea "x"
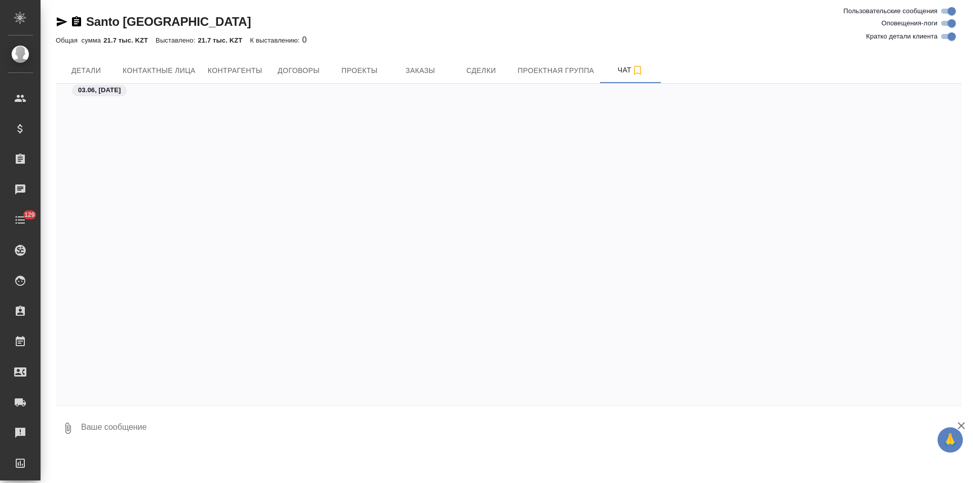
scroll to position [321, 0]
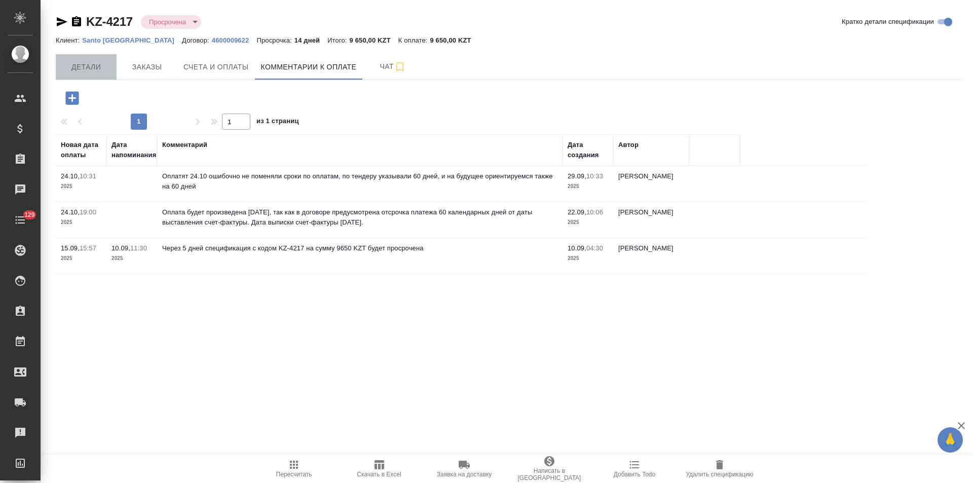
click at [99, 72] on span "Детали" at bounding box center [86, 67] width 49 height 13
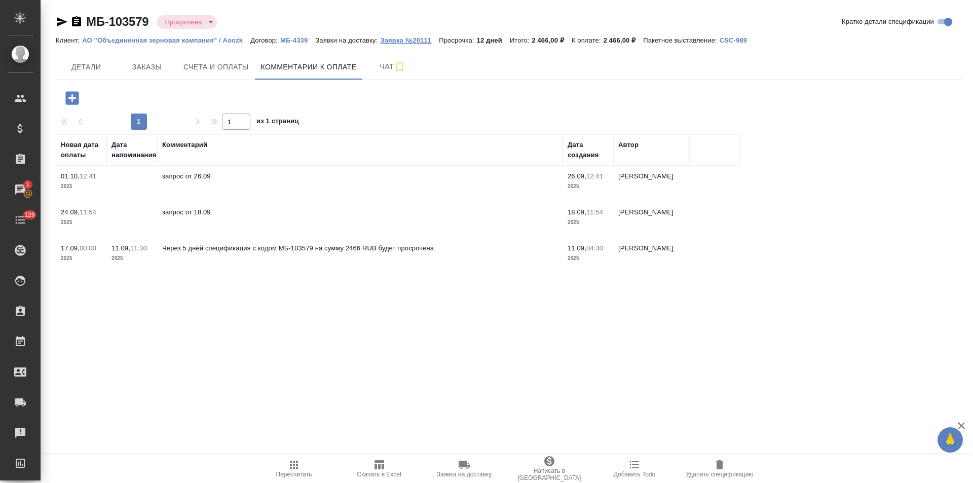
click at [389, 42] on p "Заявка №20111" at bounding box center [409, 40] width 59 height 8
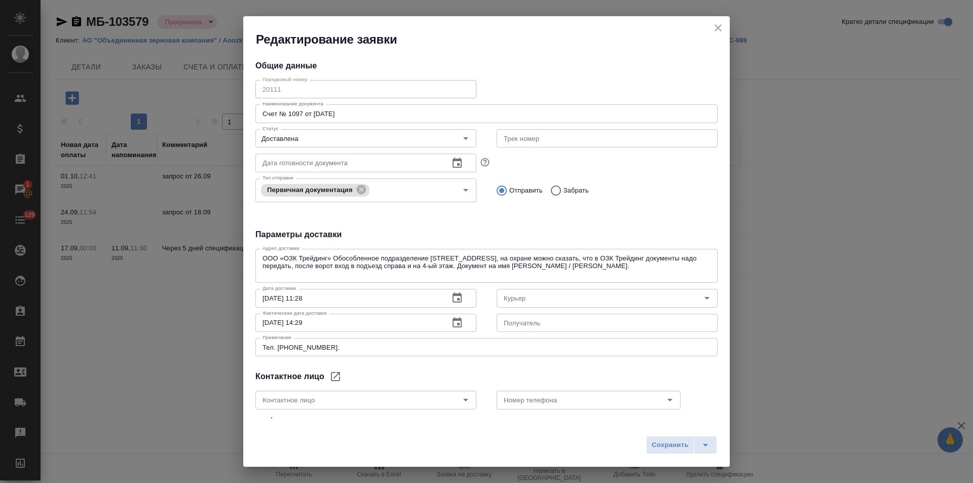
type input "Геращенкова Екатерина"
type input "Иванова Евгения"
click at [717, 26] on icon "close" at bounding box center [717, 27] width 7 height 7
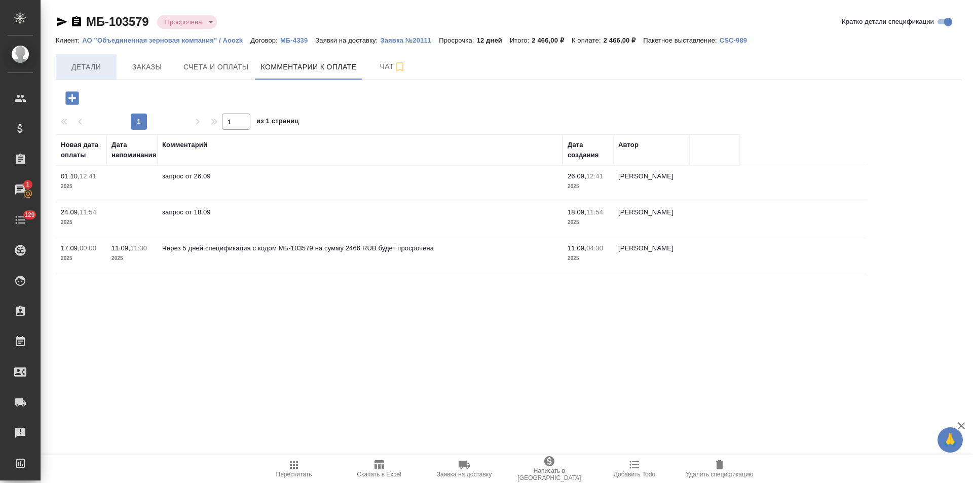
click at [93, 65] on span "Детали" at bounding box center [86, 67] width 49 height 13
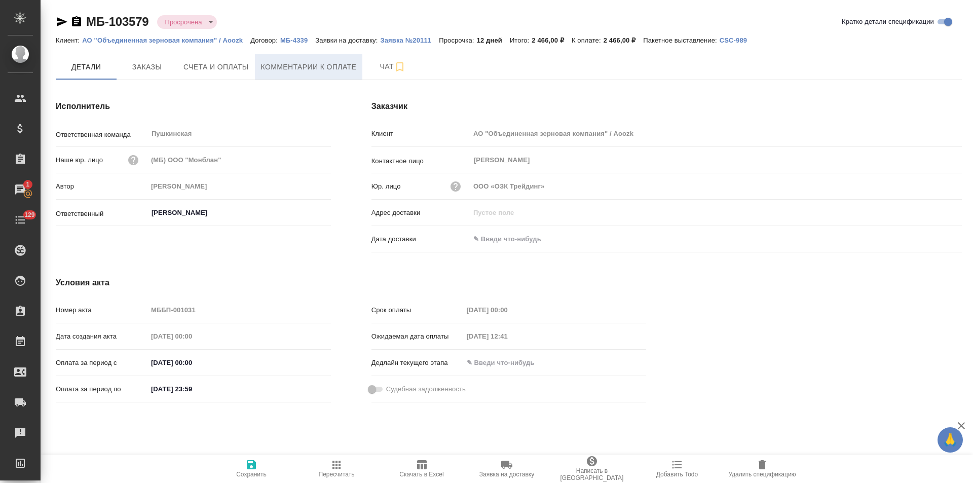
click at [329, 74] on button "Комментарии к оплате" at bounding box center [309, 66] width 108 height 25
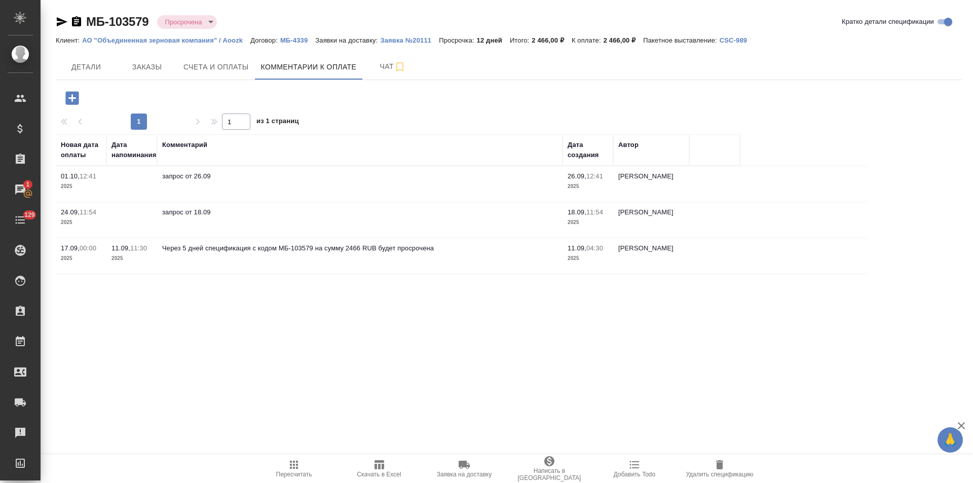
click at [74, 101] on icon "button" at bounding box center [71, 97] width 13 height 13
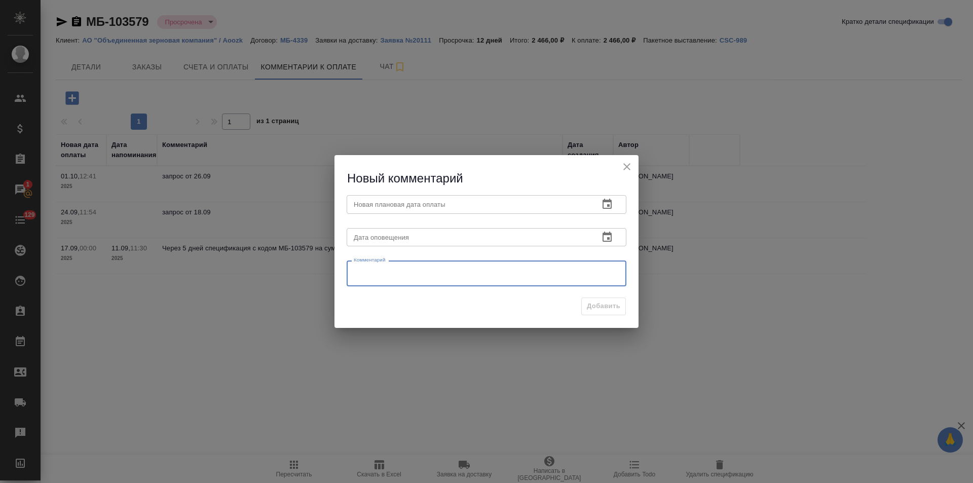
click at [365, 268] on textarea at bounding box center [486, 273] width 265 height 15
paste textarea "эти где-то у себя потеряли счет, вроде нашли после моей заявки на доставку с по…"
drag, startPoint x: 413, startPoint y: 270, endPoint x: 401, endPoint y: 271, distance: 12.2
click at [401, 271] on textarea "инфо от Лены: эти где-то у себя потеряли счет, вроде нашли после моей заявки на…" at bounding box center [486, 273] width 265 height 16
type textarea "инфо от Лены: где-то у себя потеряли счет, вроде нашли после моей заявки на дос…"
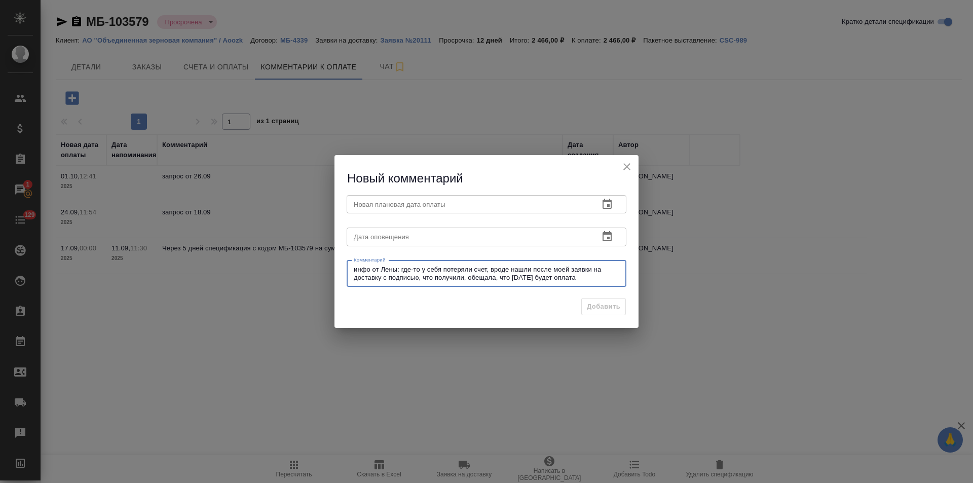
click at [606, 203] on icon "button" at bounding box center [607, 204] width 12 height 12
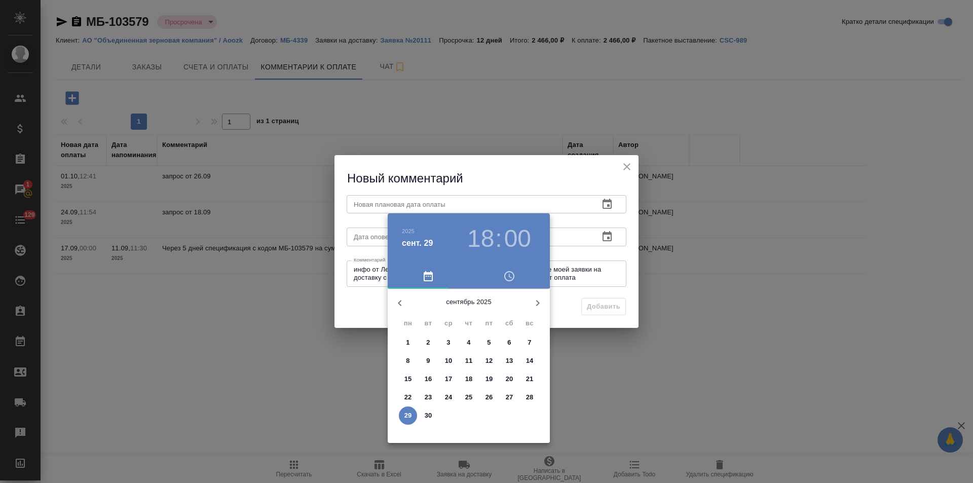
click at [430, 415] on p "30" at bounding box center [429, 415] width 8 height 10
type input "30.09.2025 18:00"
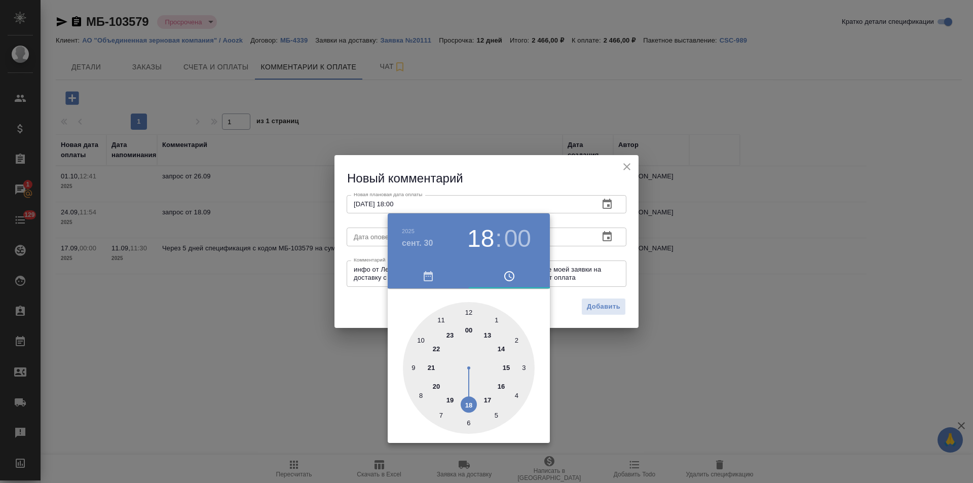
click at [366, 302] on div at bounding box center [486, 241] width 973 height 483
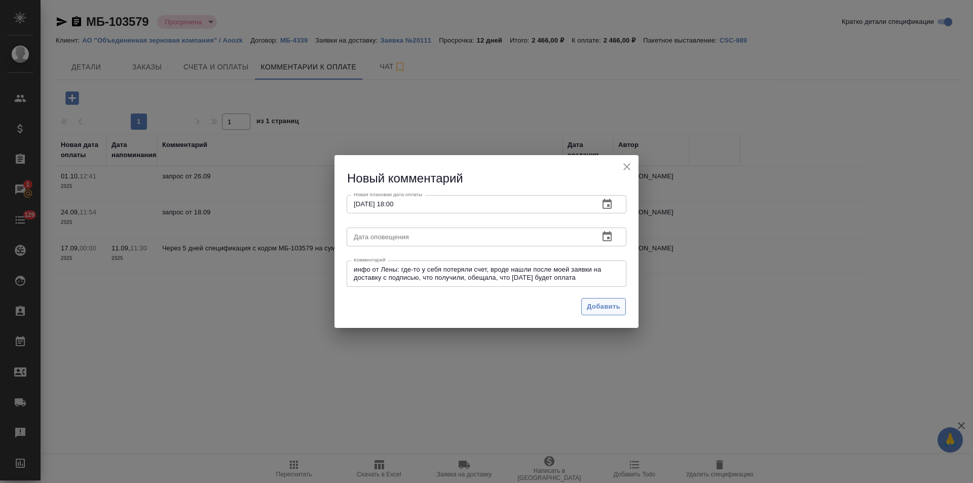
click at [589, 306] on span "Добавить" at bounding box center [603, 307] width 33 height 12
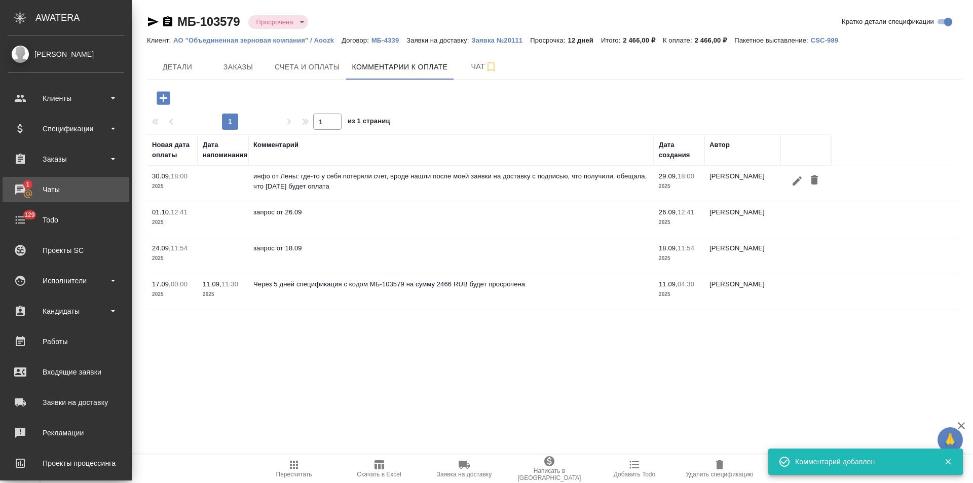
click at [24, 193] on div "Чаты" at bounding box center [66, 189] width 117 height 15
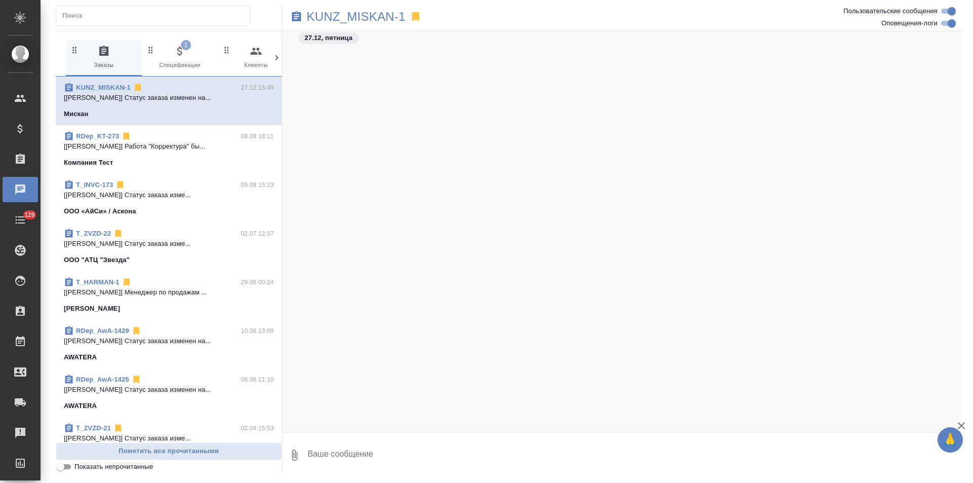
scroll to position [18035, 0]
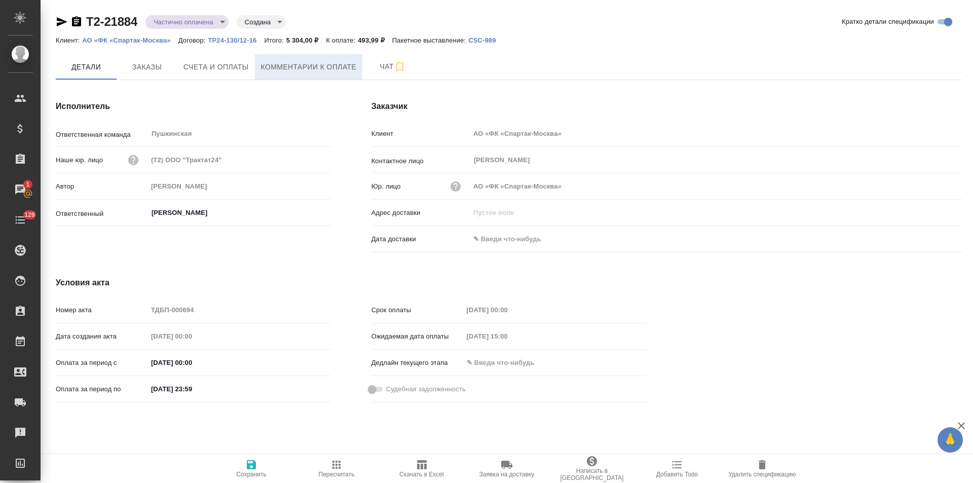
click at [271, 71] on span "Комментарии к оплате" at bounding box center [309, 67] width 96 height 13
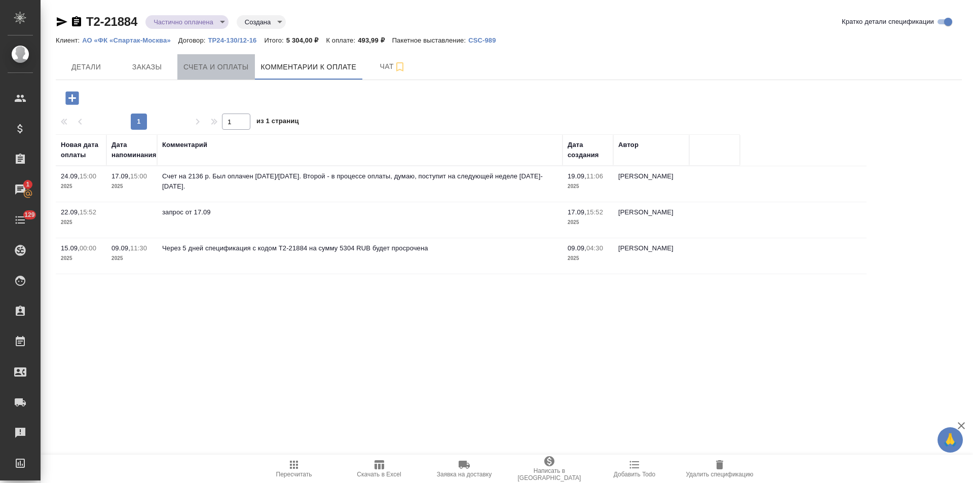
click at [206, 72] on span "Счета и оплаты" at bounding box center [215, 67] width 65 height 13
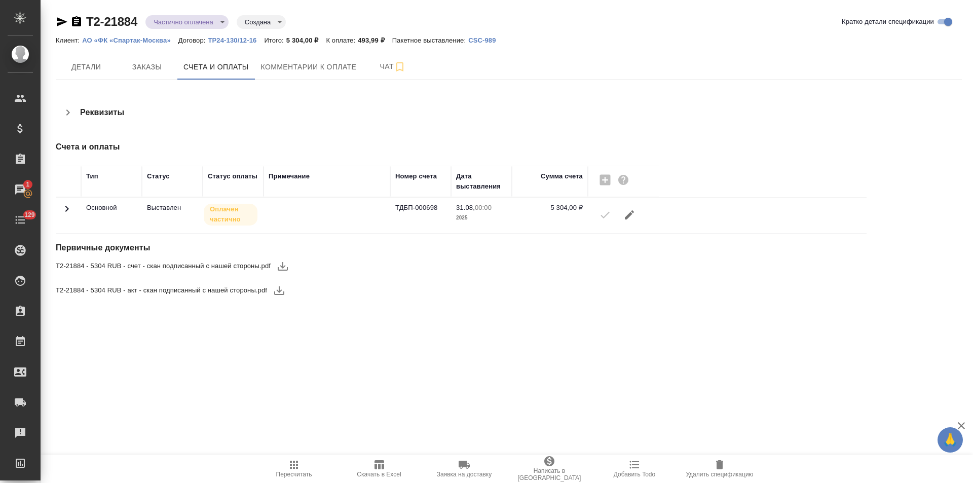
click at [68, 211] on icon at bounding box center [67, 209] width 12 height 12
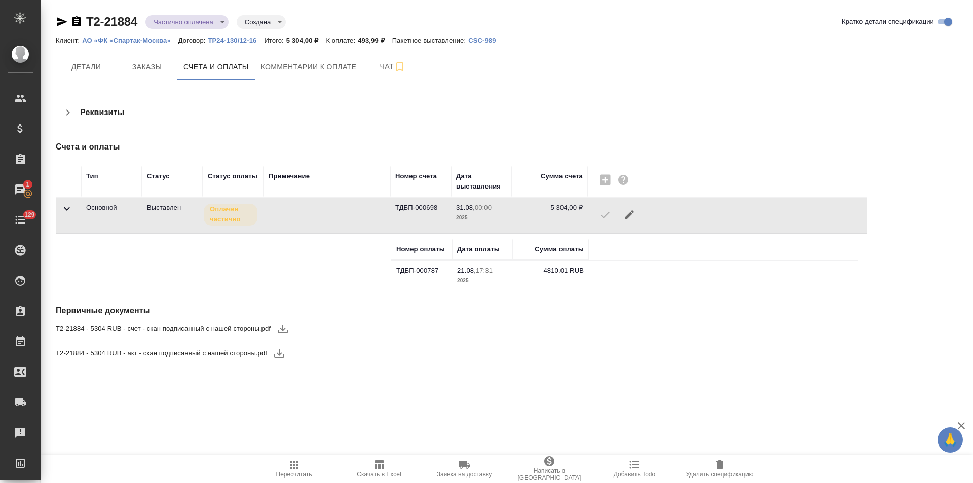
click at [77, 22] on icon "button" at bounding box center [76, 21] width 9 height 10
click at [222, 26] on body "🙏 .cls-1 fill:#fff; AWATERA Левченко Юлия Клиенты Спецификации Заказы 1 Чаты 12…" at bounding box center [486, 241] width 973 height 483
click at [202, 42] on li "Просрочена" at bounding box center [186, 37] width 83 height 17
type input "delayed"
click at [371, 70] on span "Чат" at bounding box center [392, 66] width 49 height 13
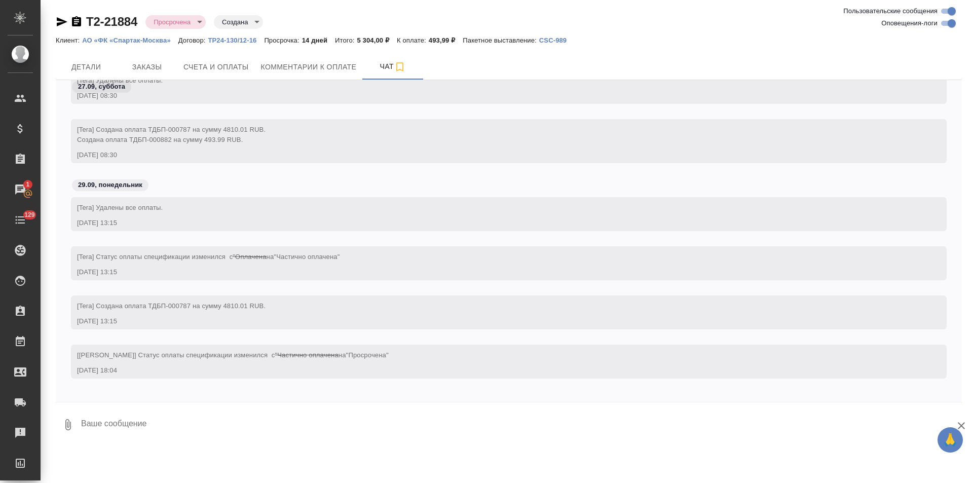
scroll to position [721, 0]
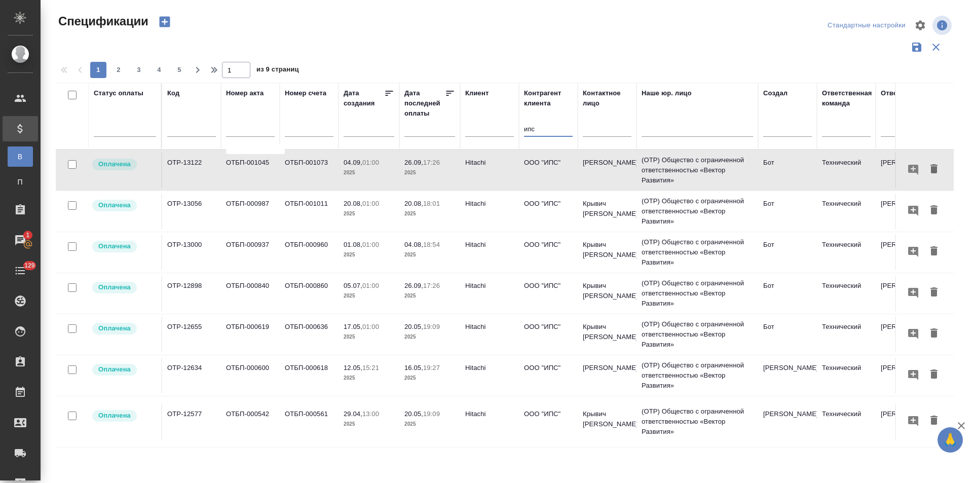
click at [518, 130] on tr "Статус оплаты Код Номер акта Номер счета Дата создания Дата последней оплаты Кл…" at bounding box center [713, 116] width 1315 height 67
type input "спартак"
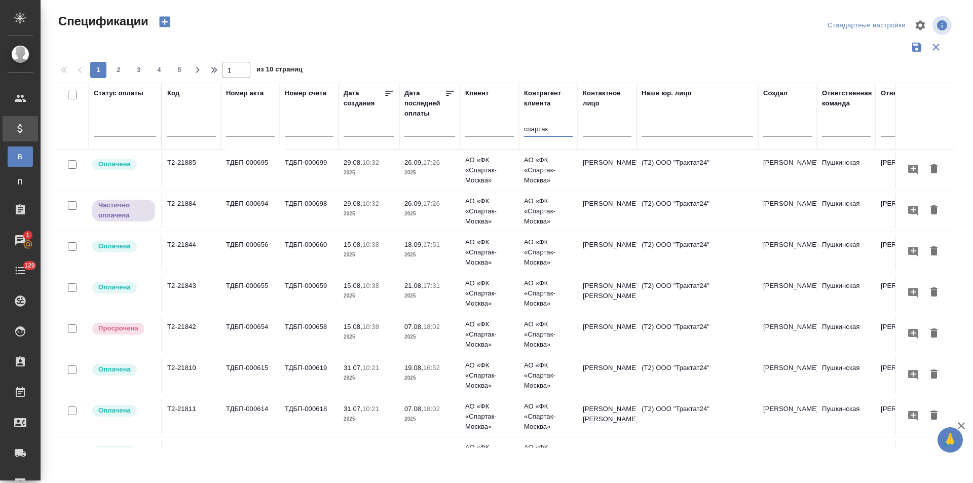
click at [561, 130] on input "спартак" at bounding box center [548, 130] width 49 height 13
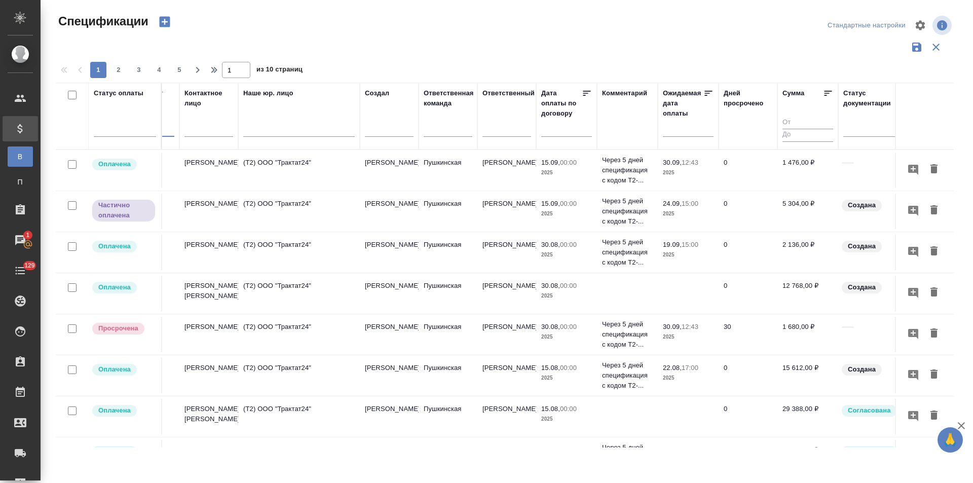
scroll to position [0, 404]
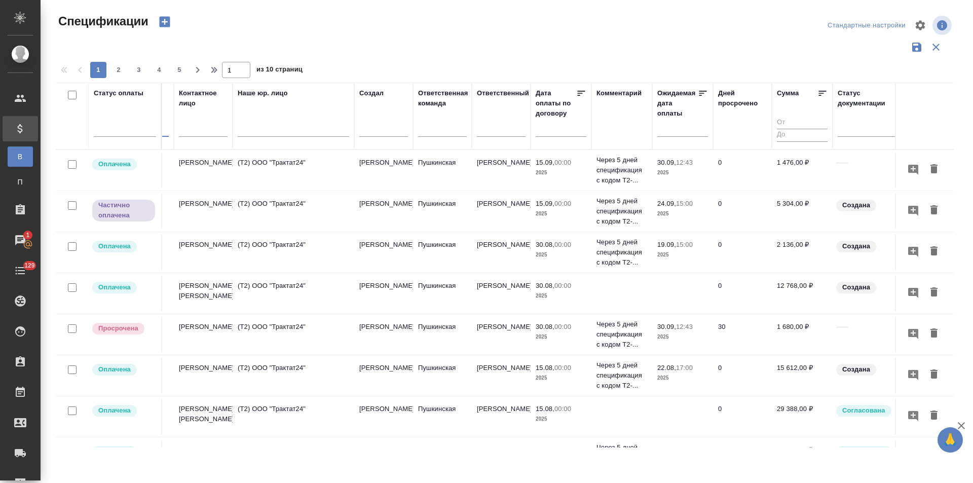
click at [241, 333] on td "(Т2) ООО "Трактат24"" at bounding box center [294, 334] width 122 height 35
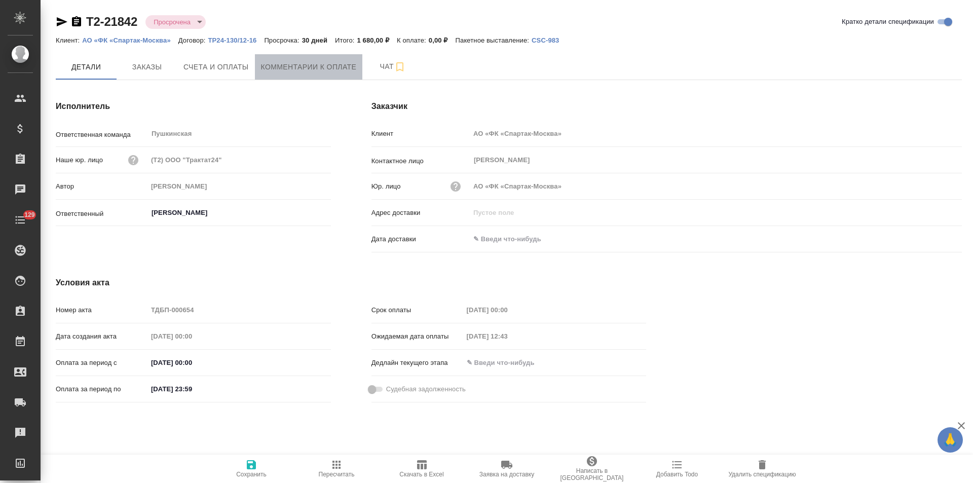
click at [315, 67] on span "Комментарии к оплате" at bounding box center [309, 67] width 96 height 13
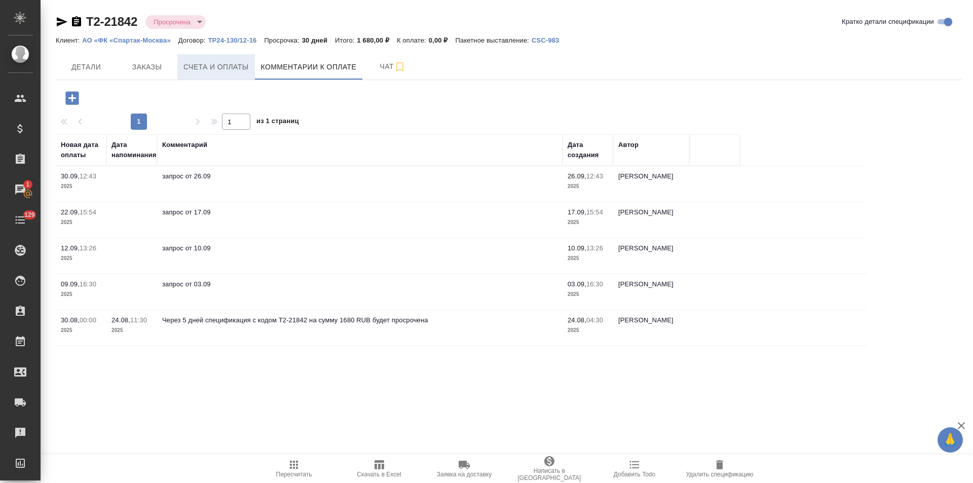
click at [226, 73] on span "Счета и оплаты" at bounding box center [215, 67] width 65 height 13
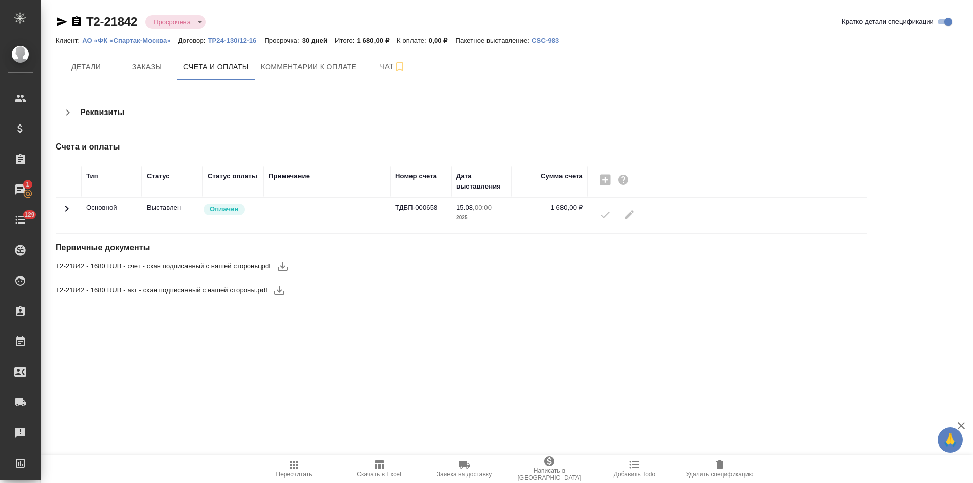
click at [69, 210] on icon at bounding box center [67, 209] width 12 height 12
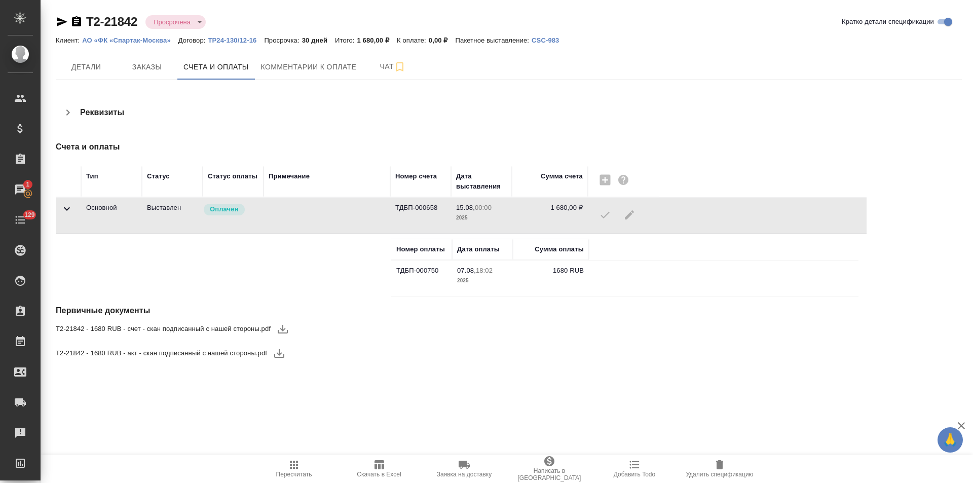
click at [79, 18] on icon "button" at bounding box center [76, 21] width 9 height 10
